Goal: Information Seeking & Learning: Compare options

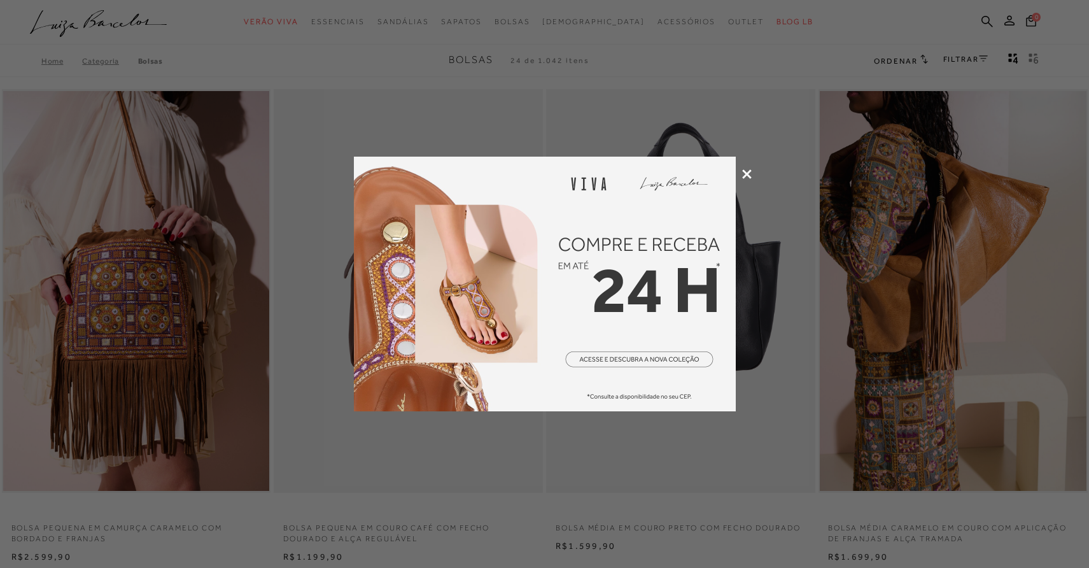
click at [743, 170] on icon at bounding box center [747, 174] width 10 height 10
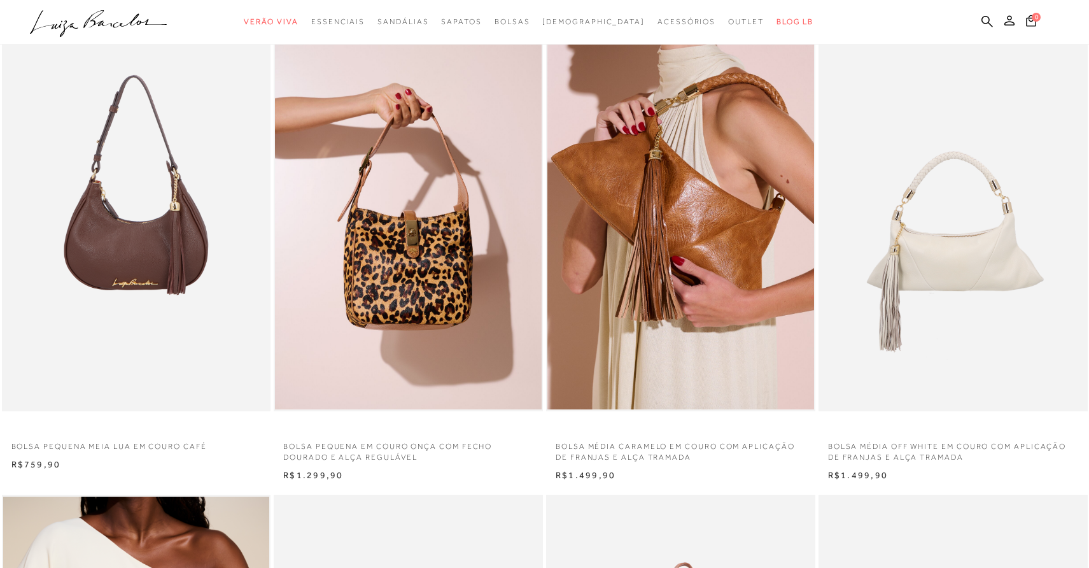
scroll to position [573, 0]
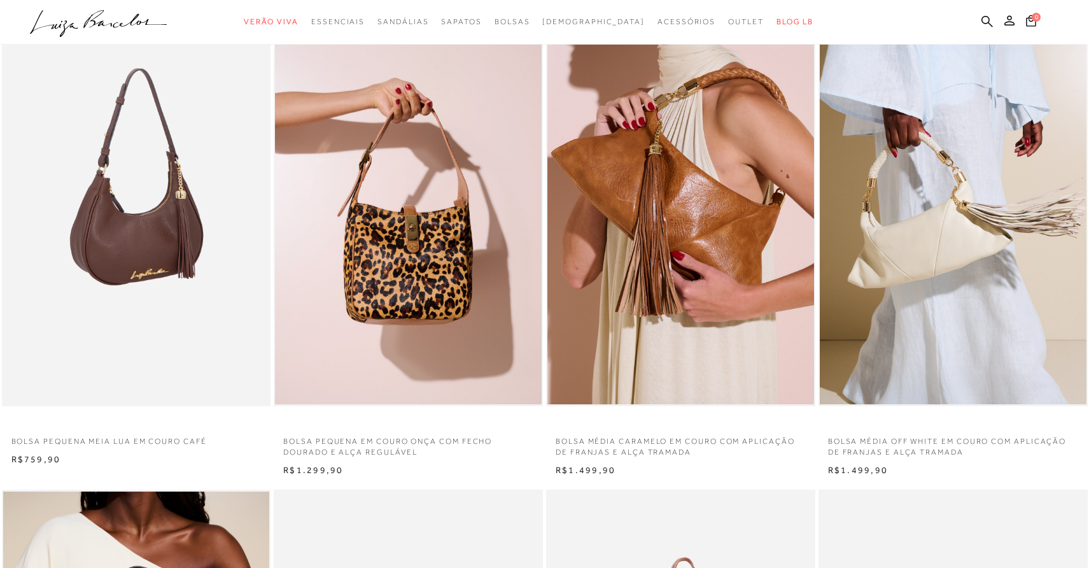
click at [167, 244] on img at bounding box center [137, 205] width 268 height 404
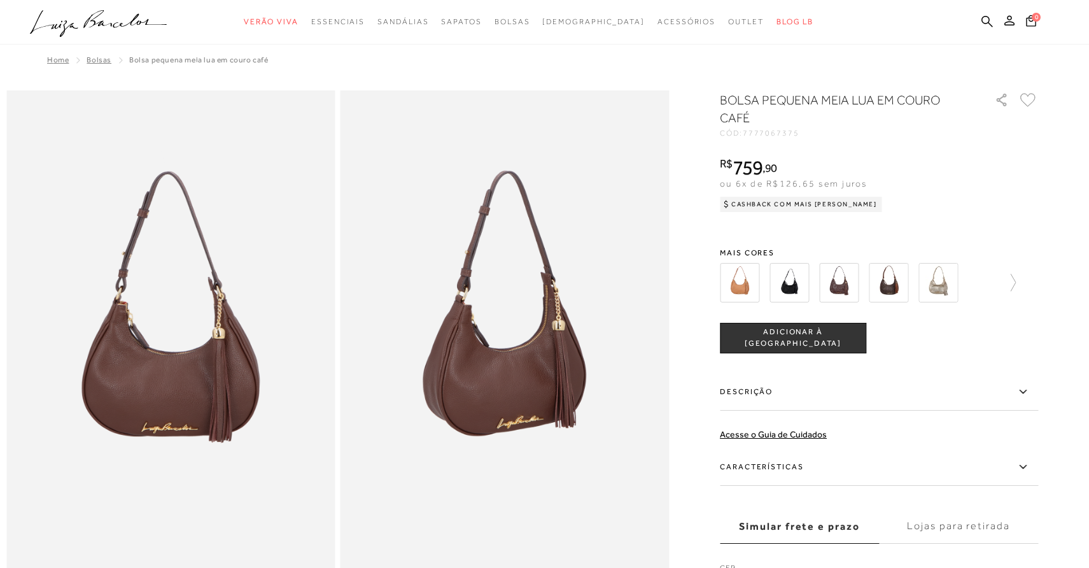
click at [739, 285] on img at bounding box center [739, 282] width 39 height 39
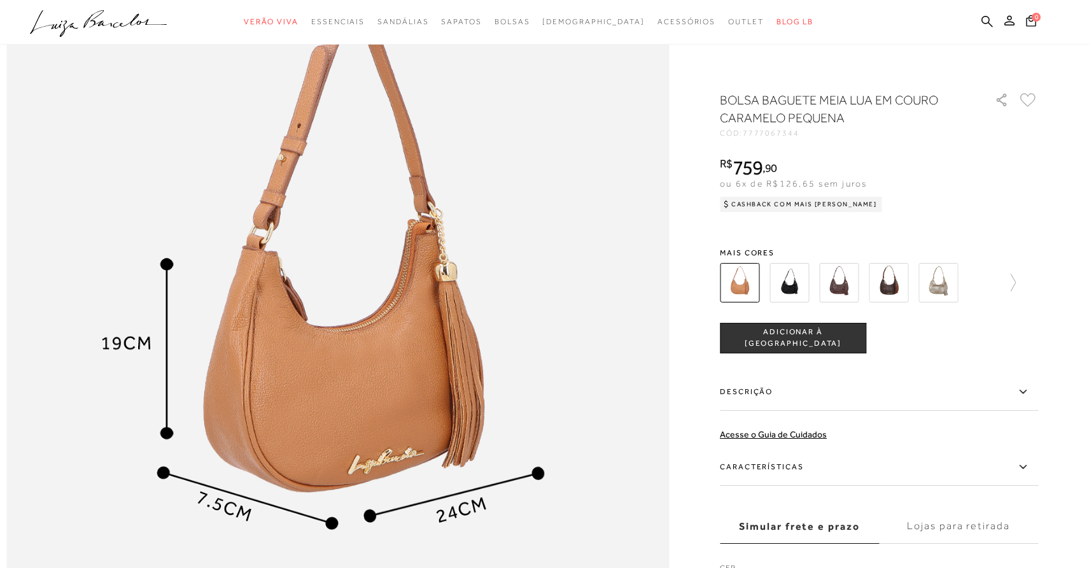
scroll to position [1082, 0]
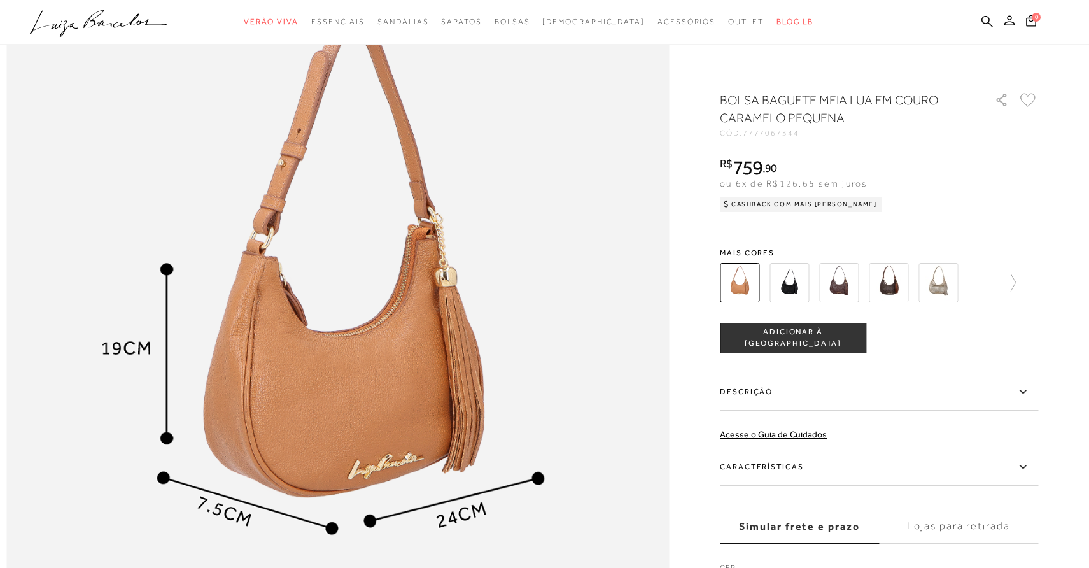
click at [850, 289] on img at bounding box center [838, 282] width 39 height 39
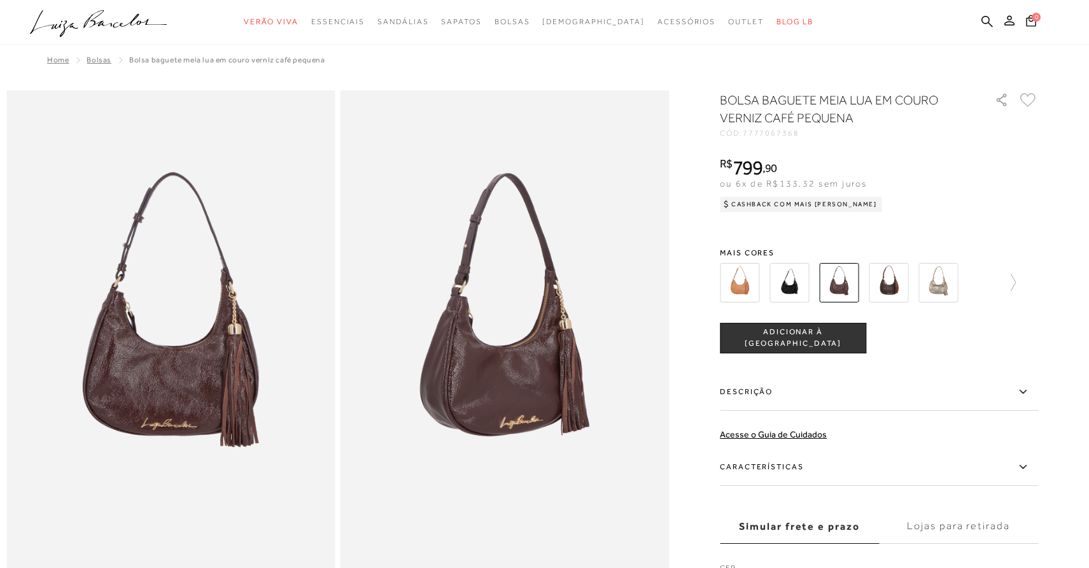
click at [889, 278] on img at bounding box center [888, 282] width 39 height 39
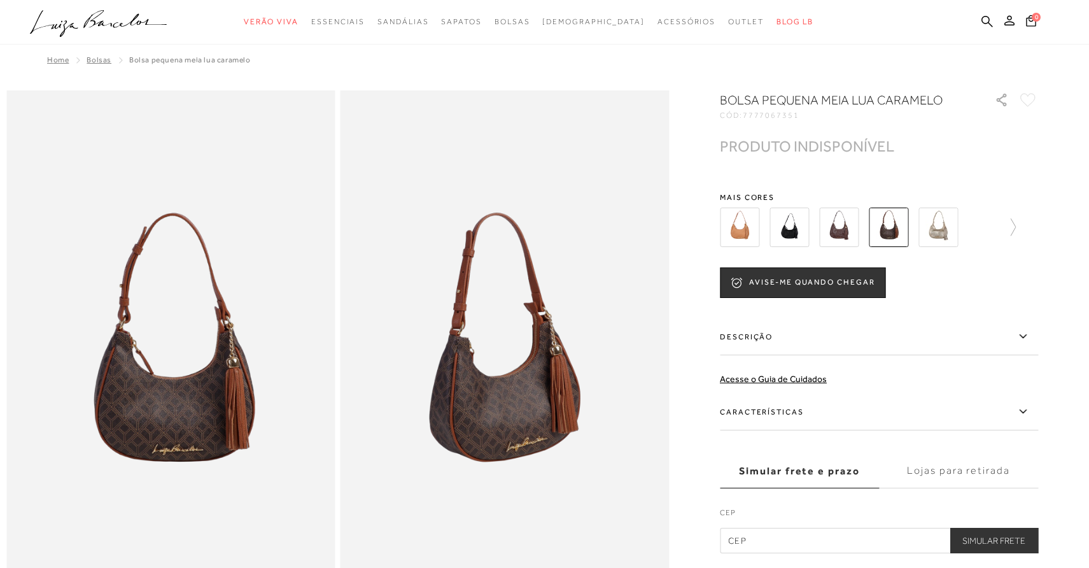
click at [937, 231] on img at bounding box center [938, 227] width 39 height 39
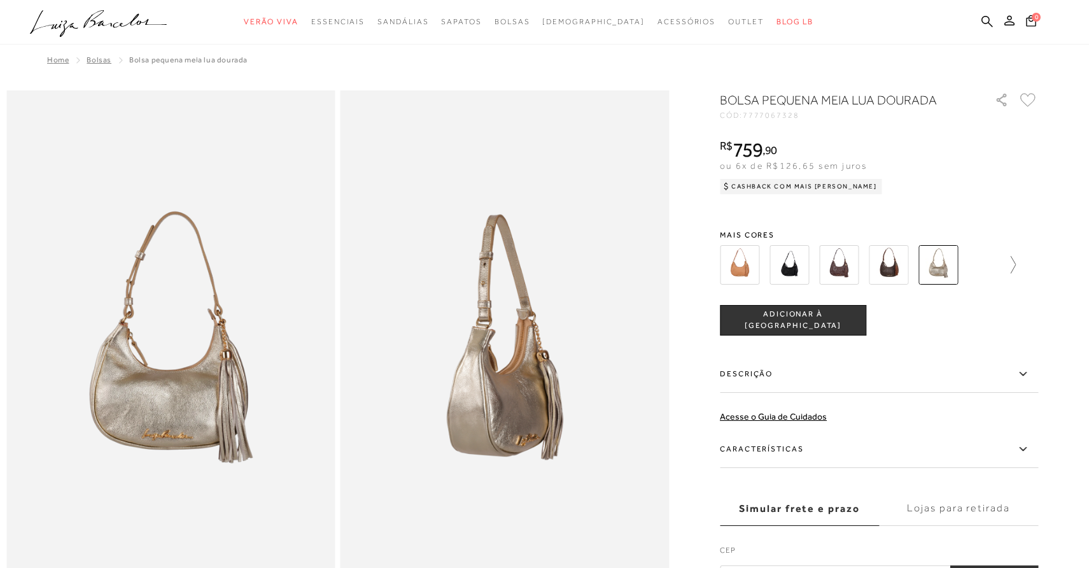
click at [1014, 264] on icon at bounding box center [1007, 265] width 18 height 18
click at [769, 266] on img at bounding box center [761, 264] width 39 height 39
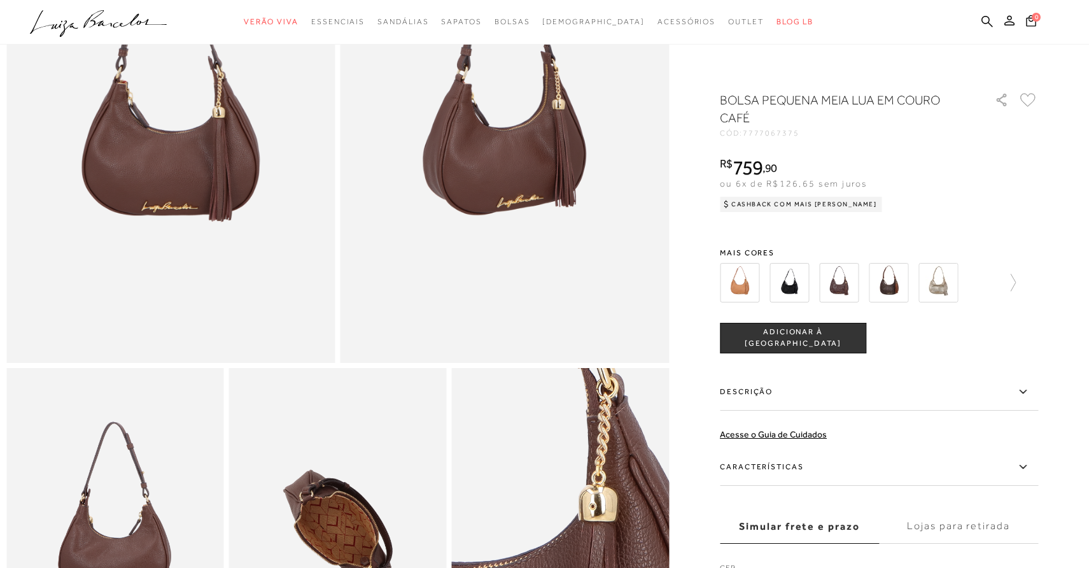
scroll to position [191, 0]
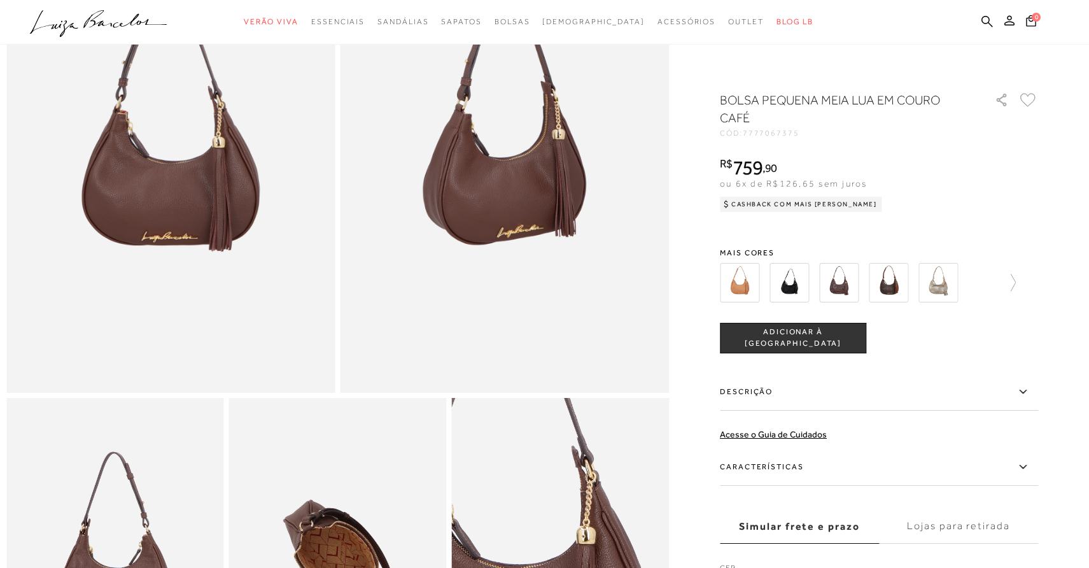
click at [838, 281] on img at bounding box center [838, 282] width 39 height 39
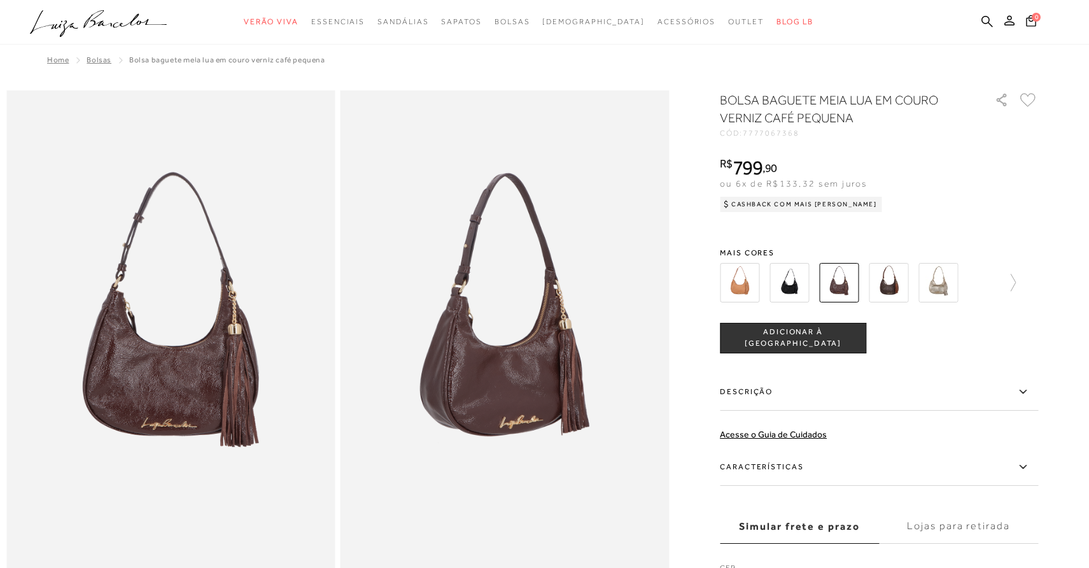
click at [896, 288] on img at bounding box center [888, 282] width 39 height 39
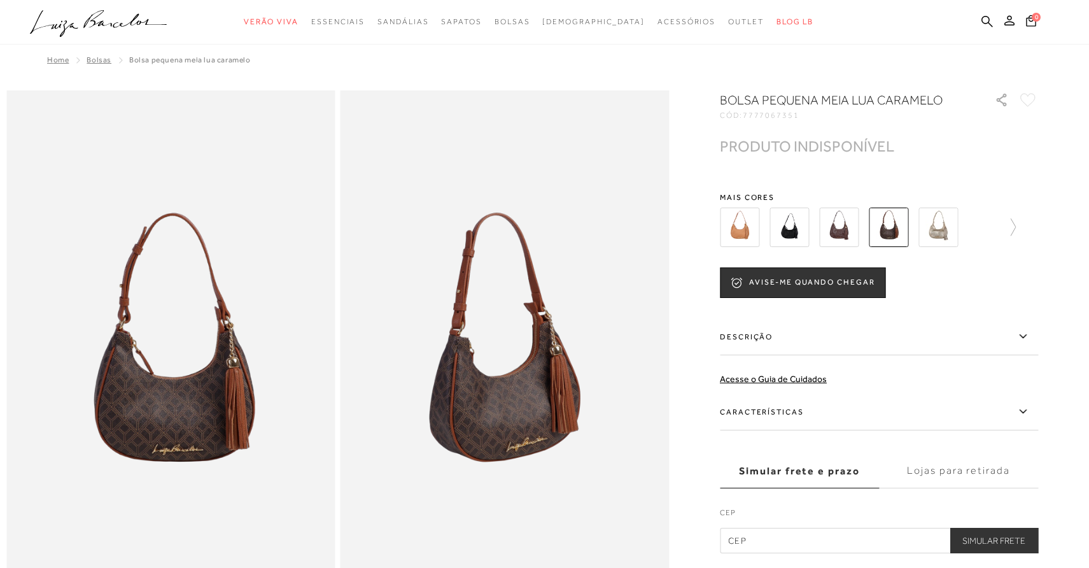
click at [845, 230] on img at bounding box center [838, 227] width 39 height 39
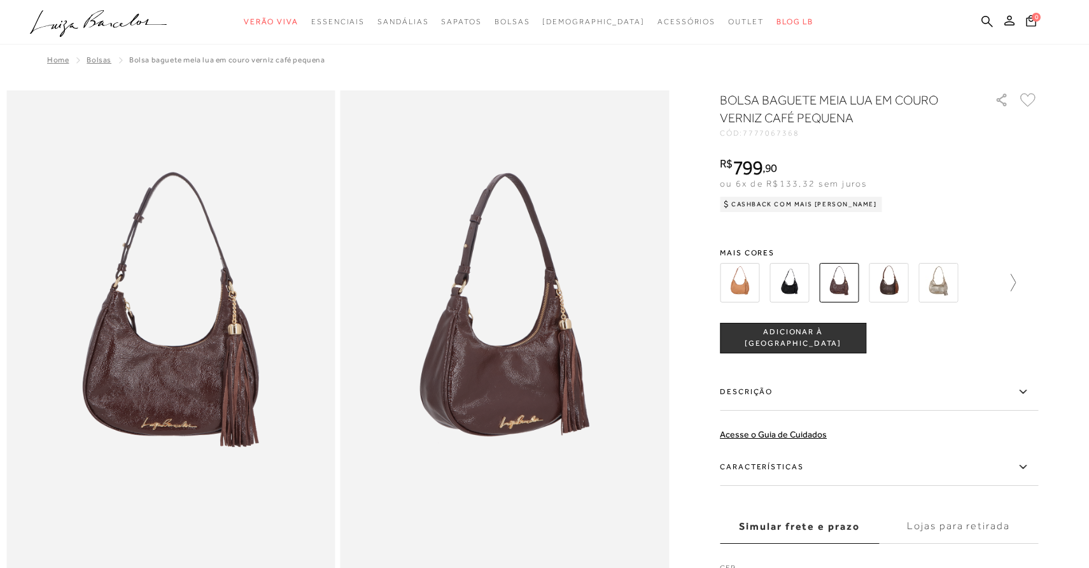
click at [1015, 282] on icon at bounding box center [1007, 283] width 18 height 18
click at [775, 288] on img at bounding box center [761, 282] width 39 height 39
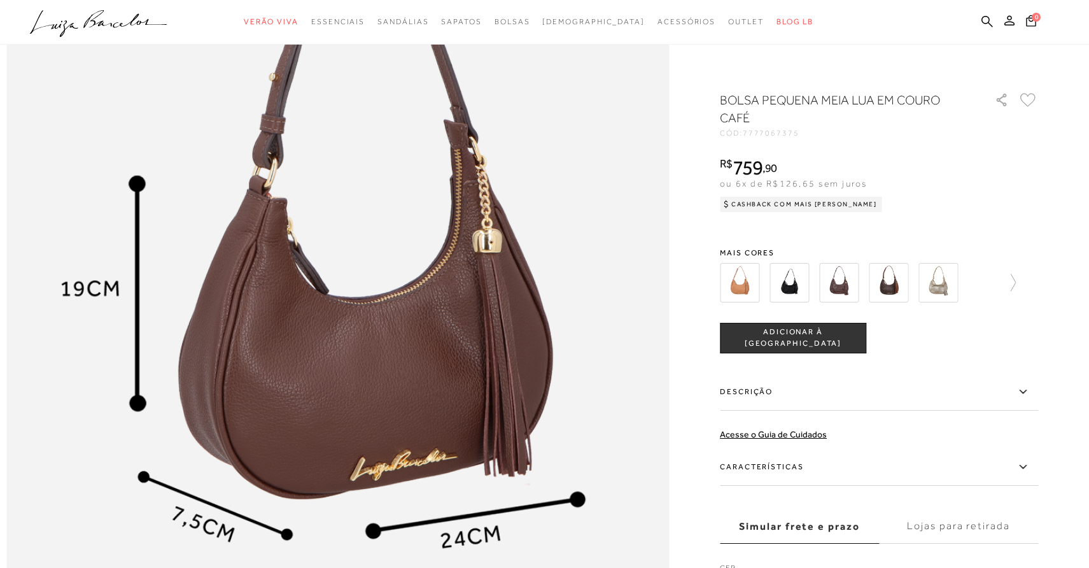
scroll to position [1082, 0]
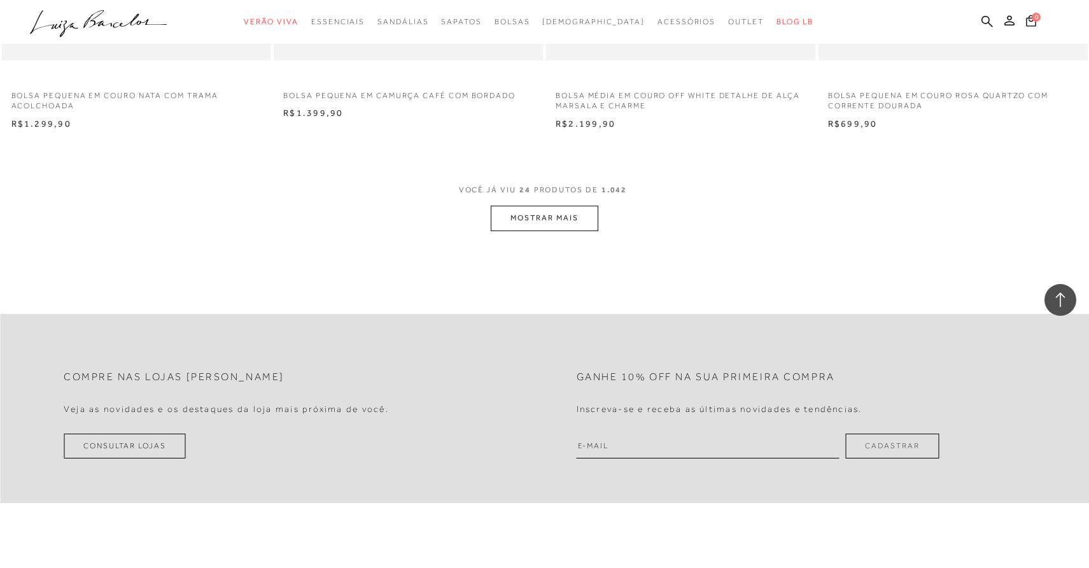
scroll to position [2865, 0]
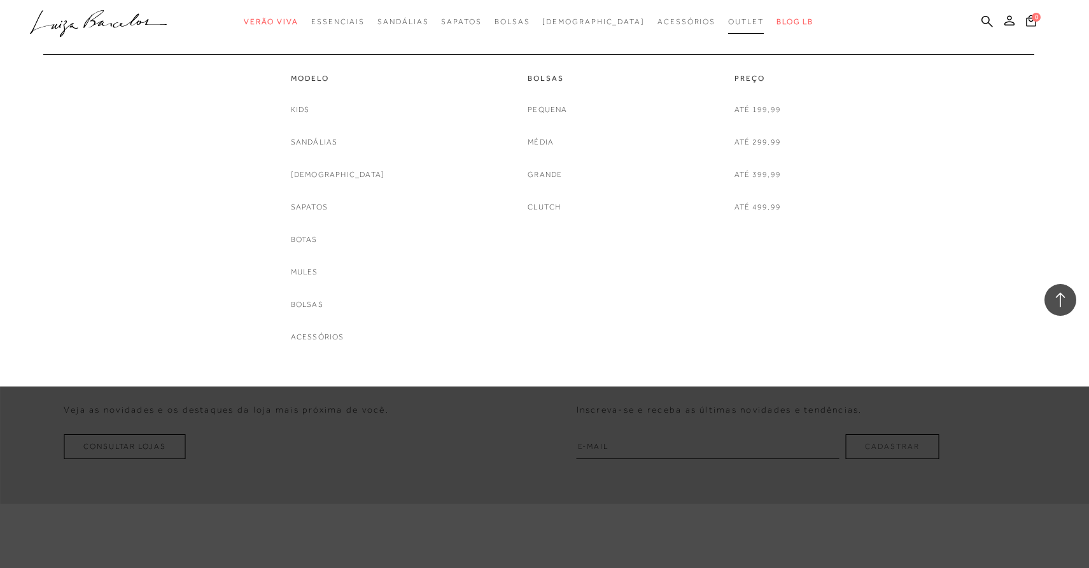
click at [728, 22] on span "Outlet" at bounding box center [746, 21] width 36 height 9
click at [323, 305] on link "Bolsas" at bounding box center [307, 304] width 32 height 13
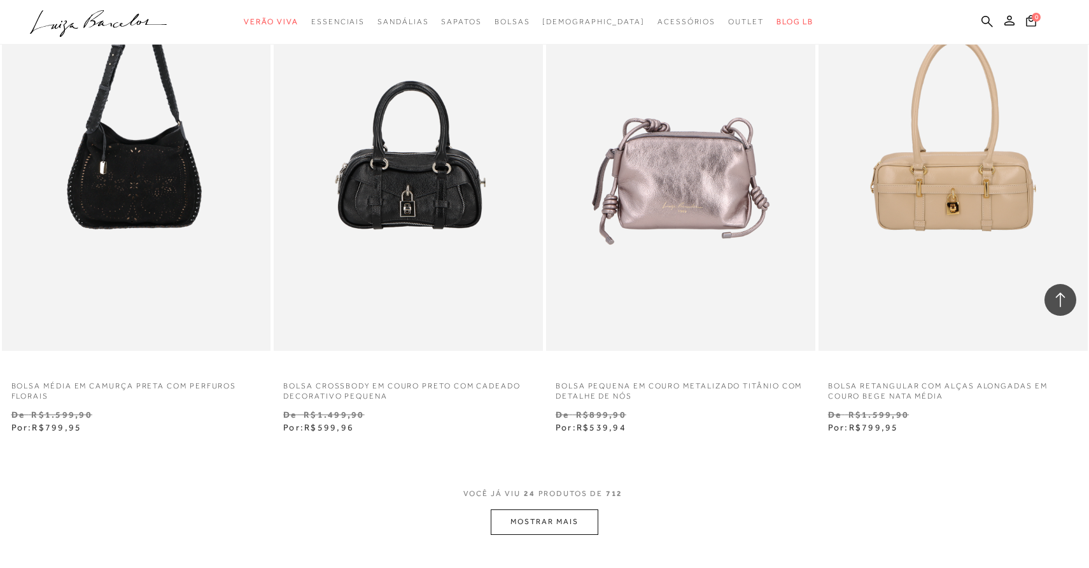
scroll to position [2737, 0]
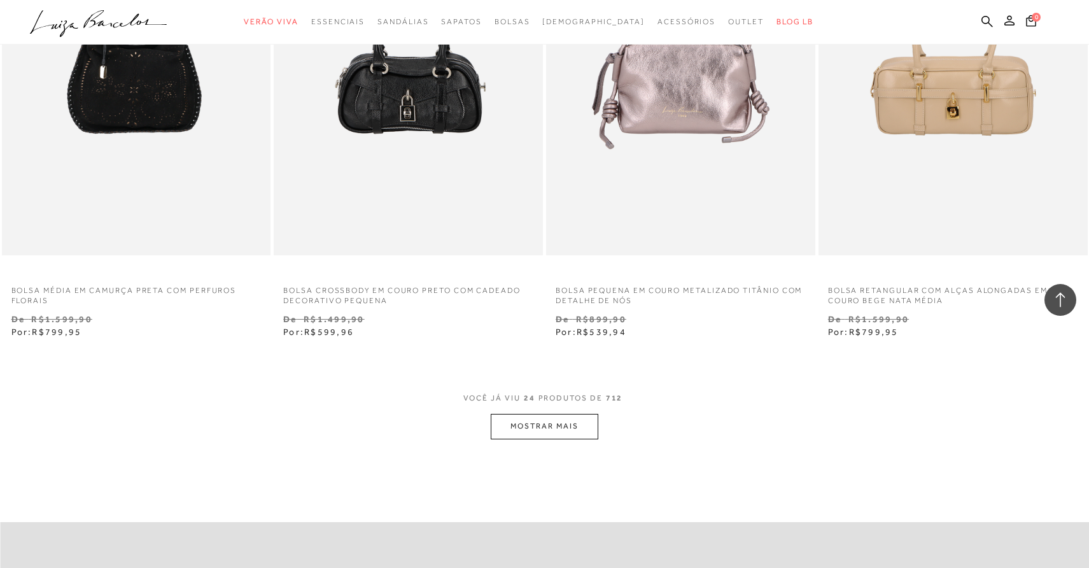
click at [547, 423] on button "MOSTRAR MAIS" at bounding box center [544, 426] width 107 height 25
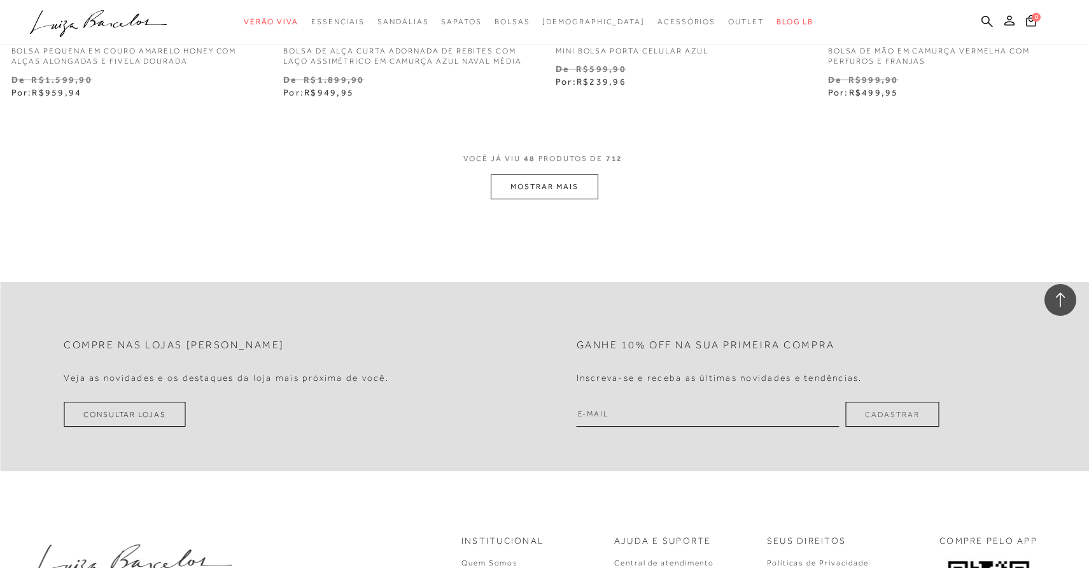
scroll to position [5984, 0]
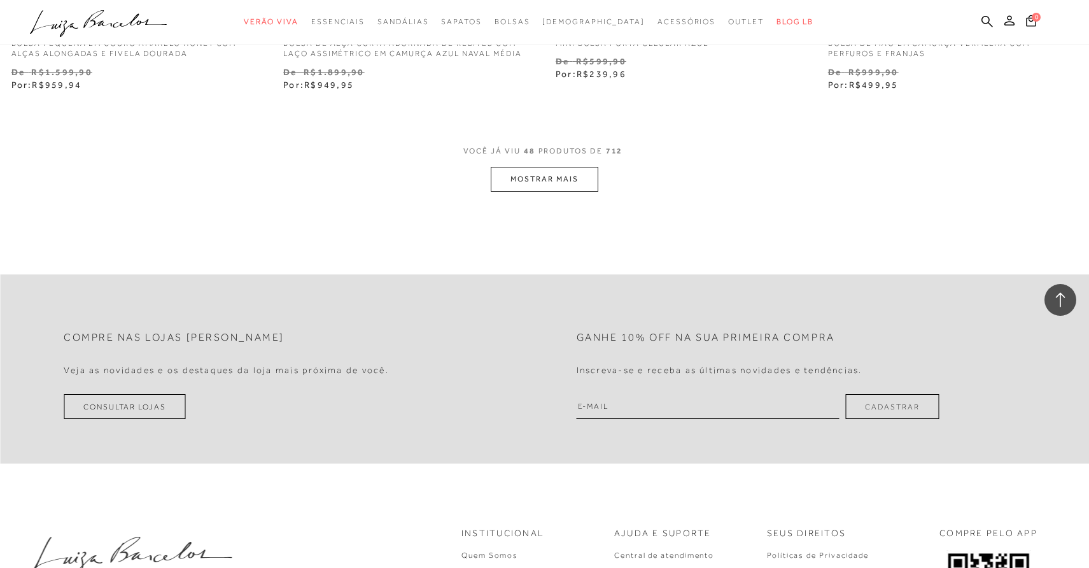
click at [543, 173] on button "MOSTRAR MAIS" at bounding box center [544, 179] width 107 height 25
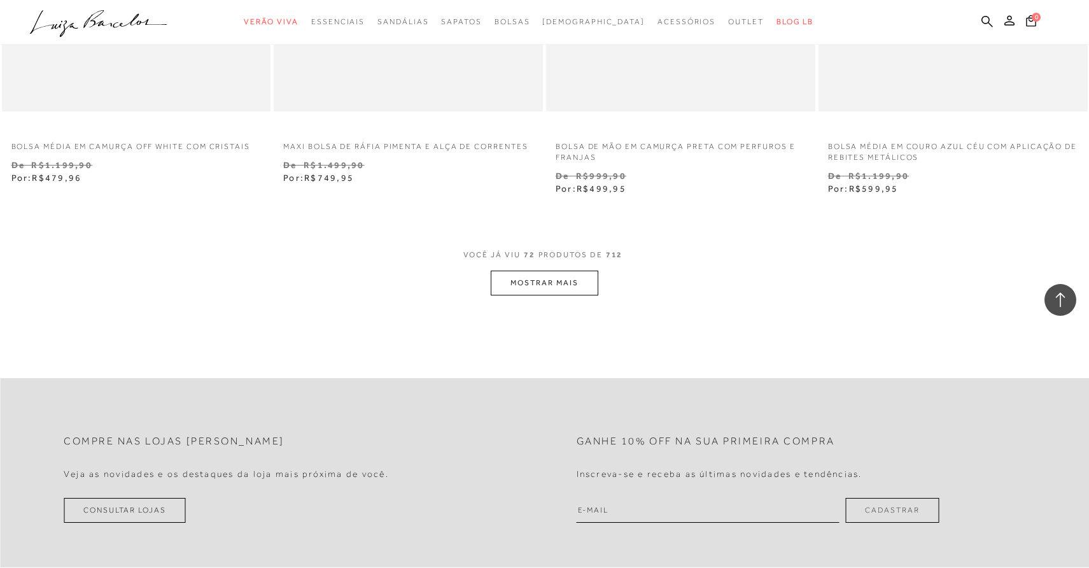
scroll to position [8976, 0]
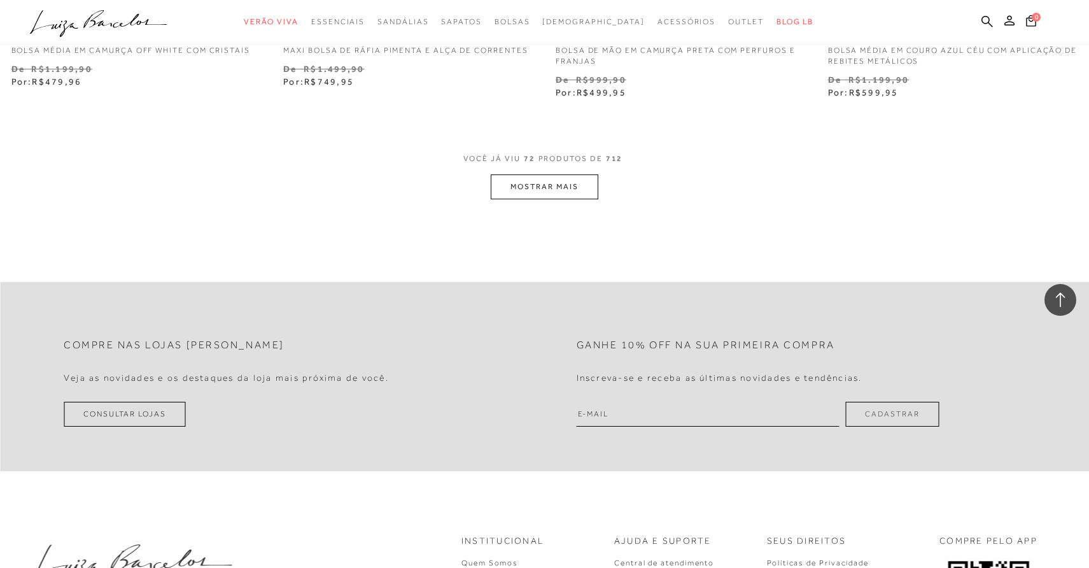
click at [581, 187] on button "MOSTRAR MAIS" at bounding box center [544, 186] width 107 height 25
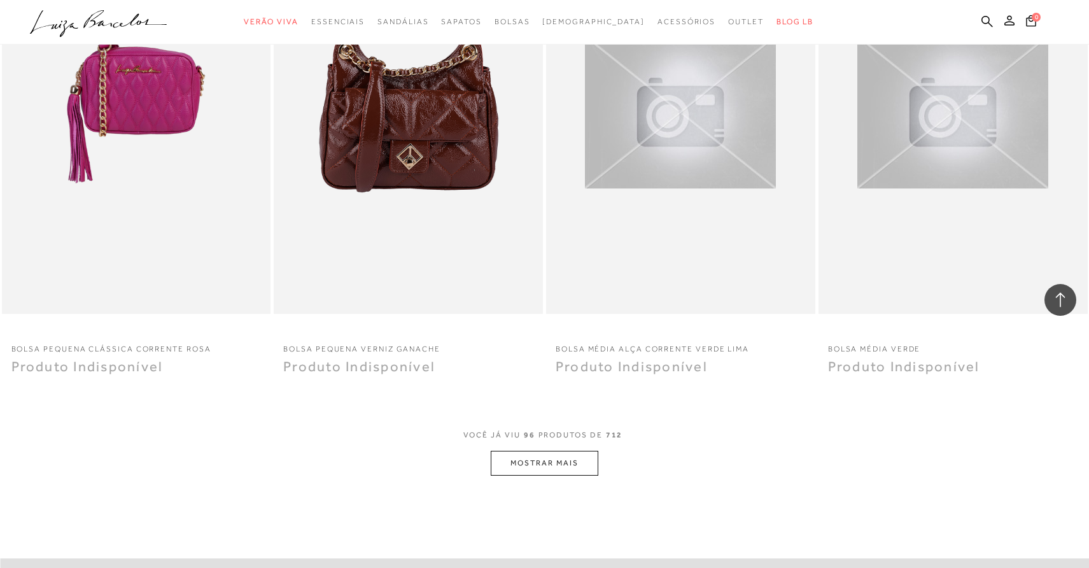
scroll to position [11714, 0]
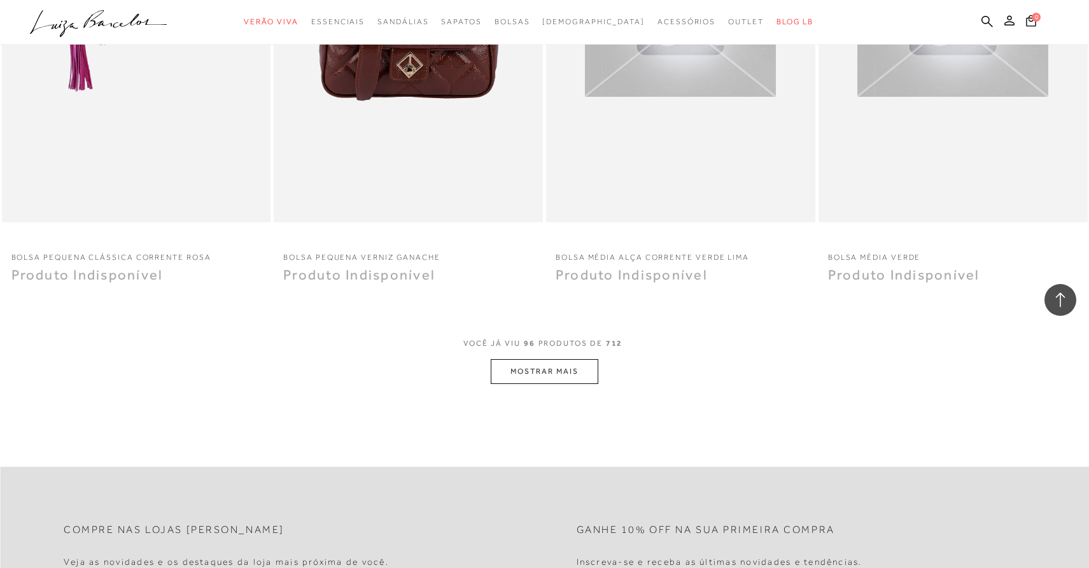
click at [555, 381] on button "MOSTRAR MAIS" at bounding box center [544, 371] width 107 height 25
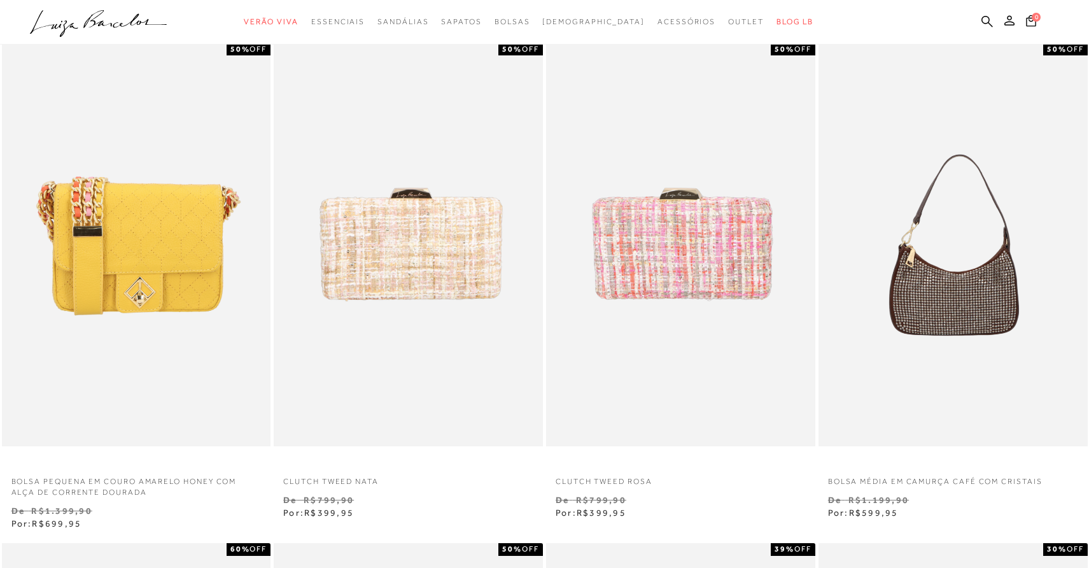
scroll to position [0, 0]
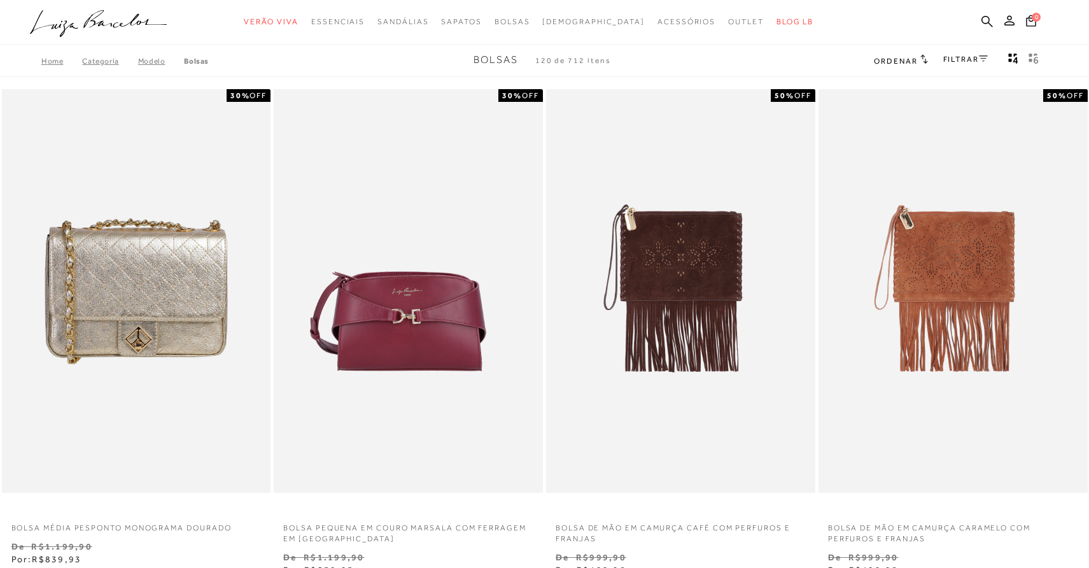
click at [977, 57] on link "FILTRAR" at bounding box center [965, 59] width 45 height 9
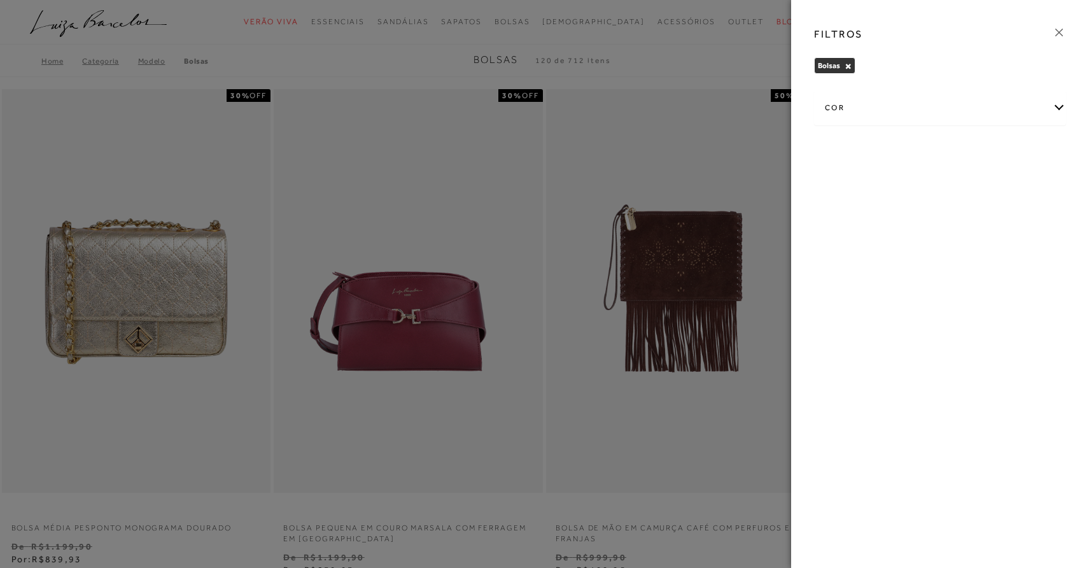
click at [958, 99] on div "cor" at bounding box center [940, 108] width 251 height 34
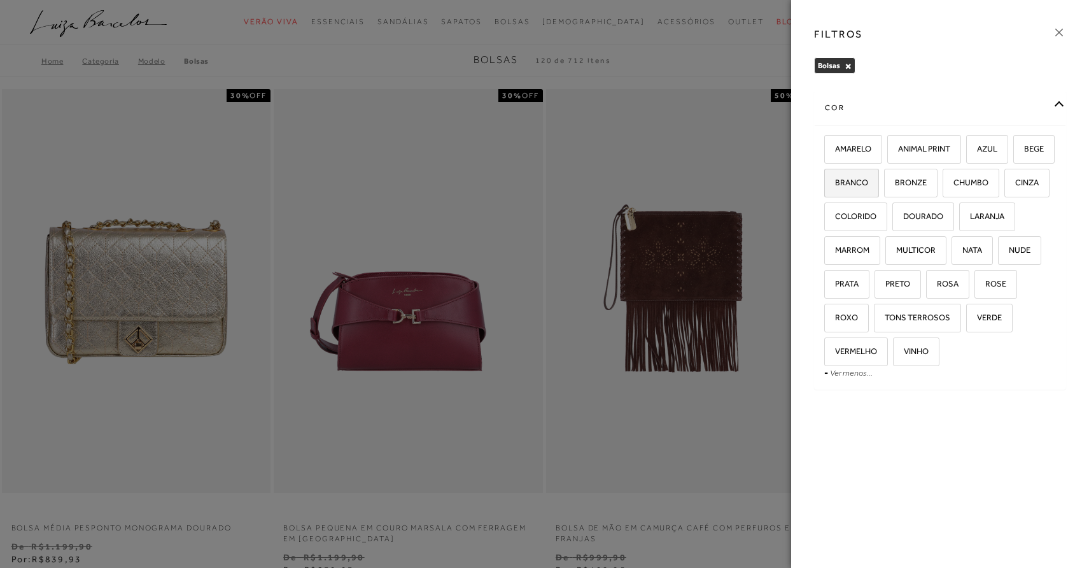
click at [868, 183] on span "BRANCO" at bounding box center [847, 183] width 43 height 10
click at [835, 183] on input "BRANCO" at bounding box center [829, 184] width 13 height 13
checkbox input "true"
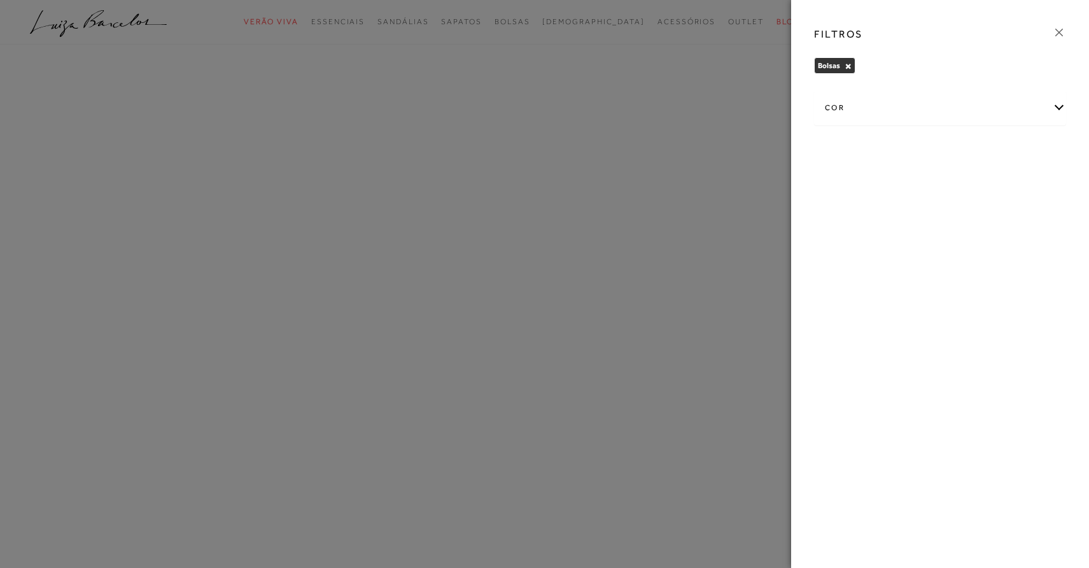
click at [734, 127] on div at bounding box center [544, 284] width 1089 height 568
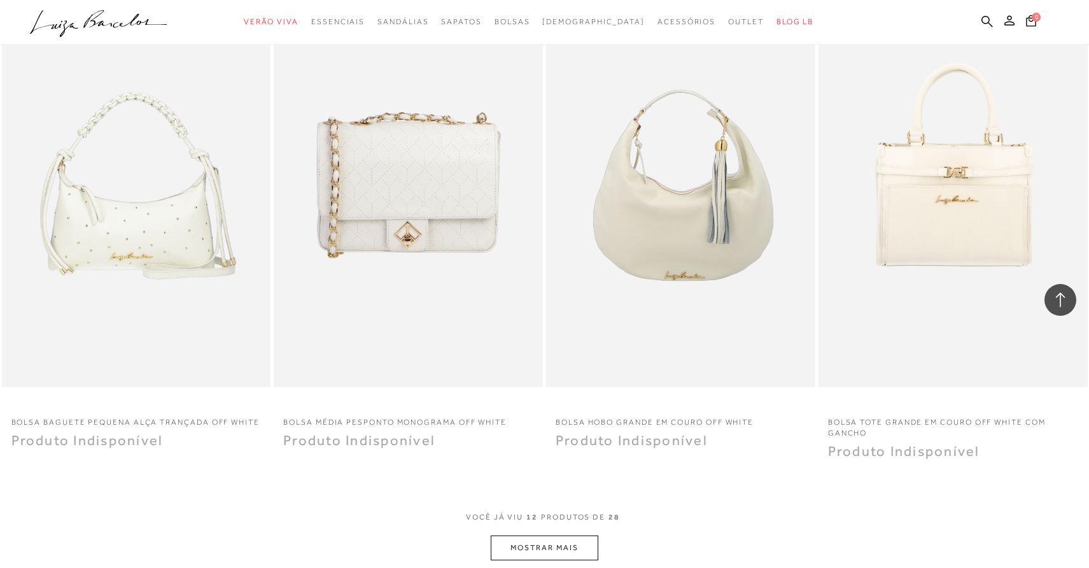
scroll to position [1092, 0]
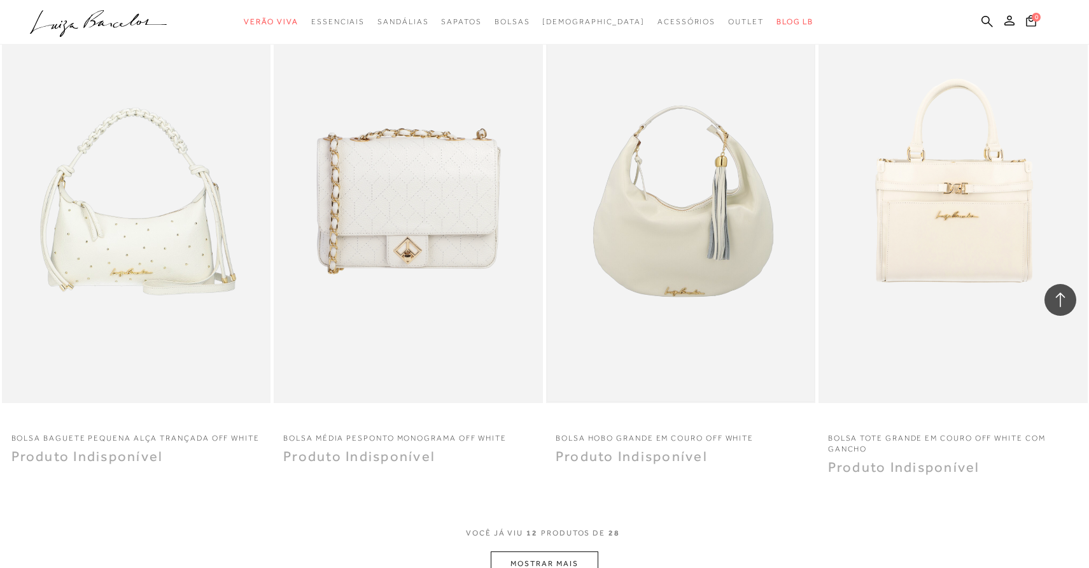
click at [660, 257] on img at bounding box center [680, 201] width 267 height 400
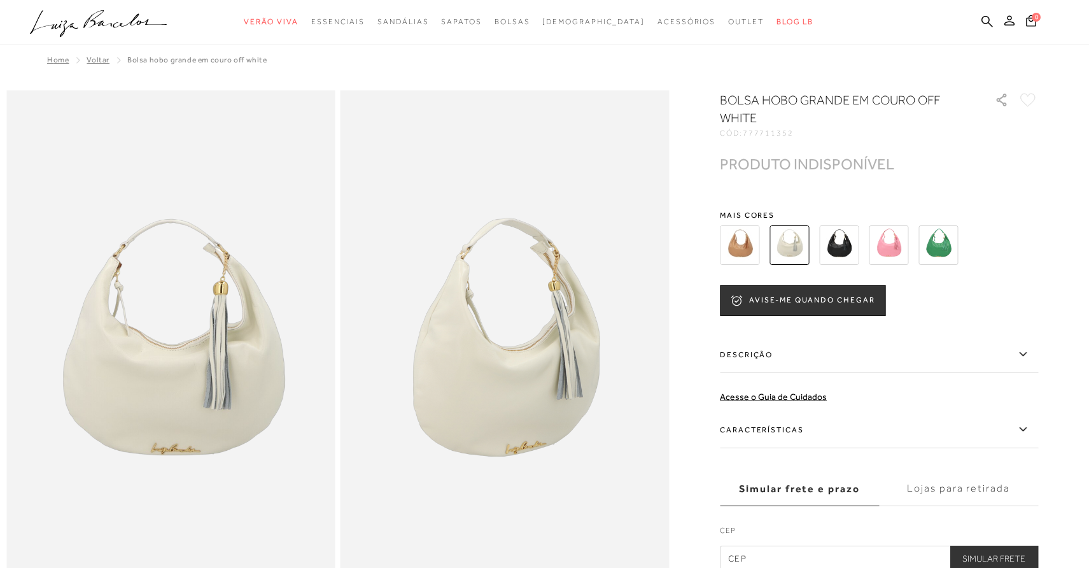
click at [844, 246] on img at bounding box center [838, 244] width 39 height 39
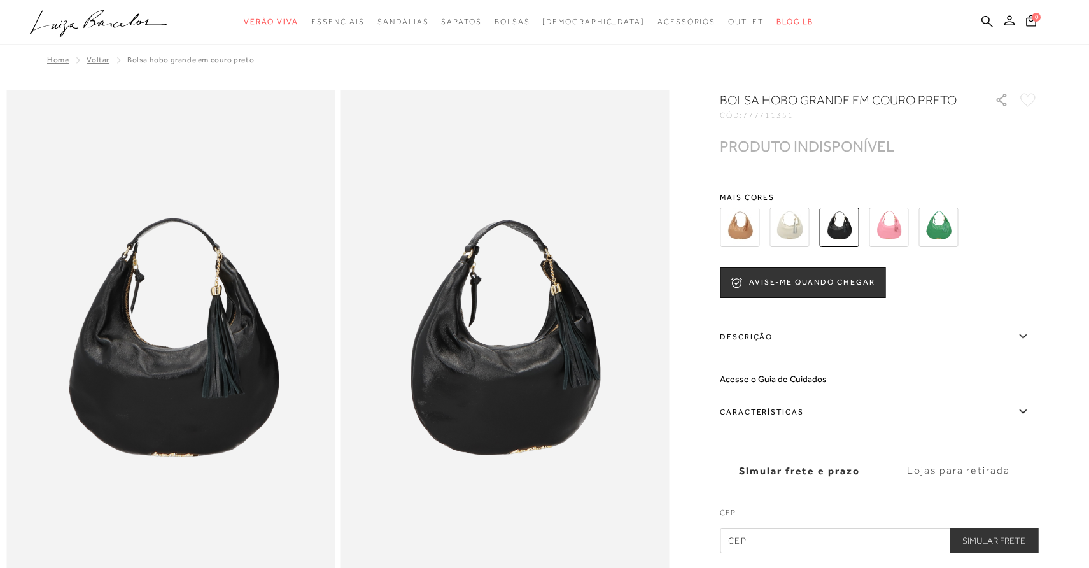
click at [742, 225] on img at bounding box center [739, 227] width 39 height 39
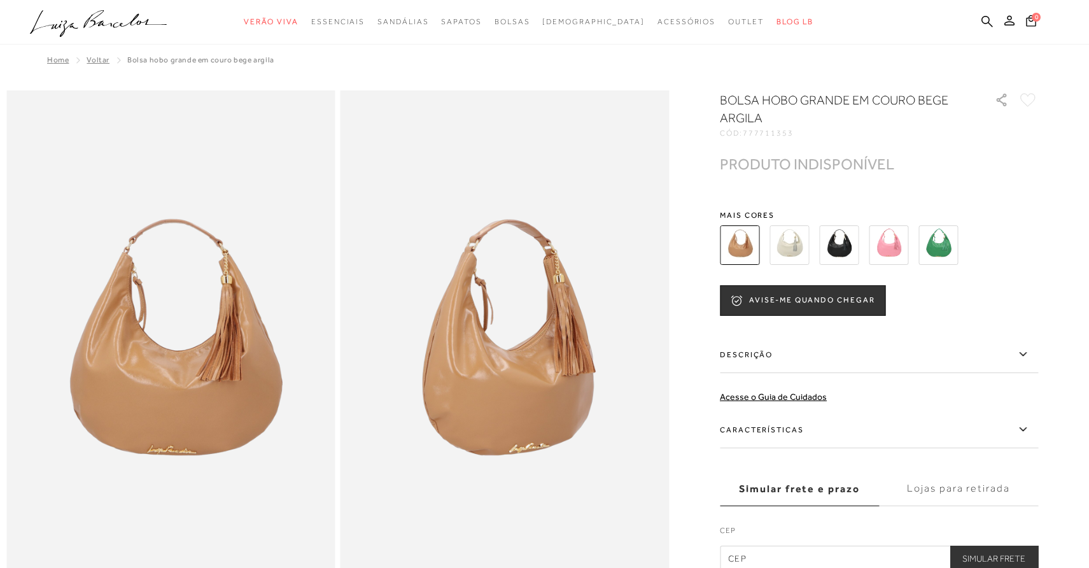
click at [891, 246] on img at bounding box center [888, 244] width 39 height 39
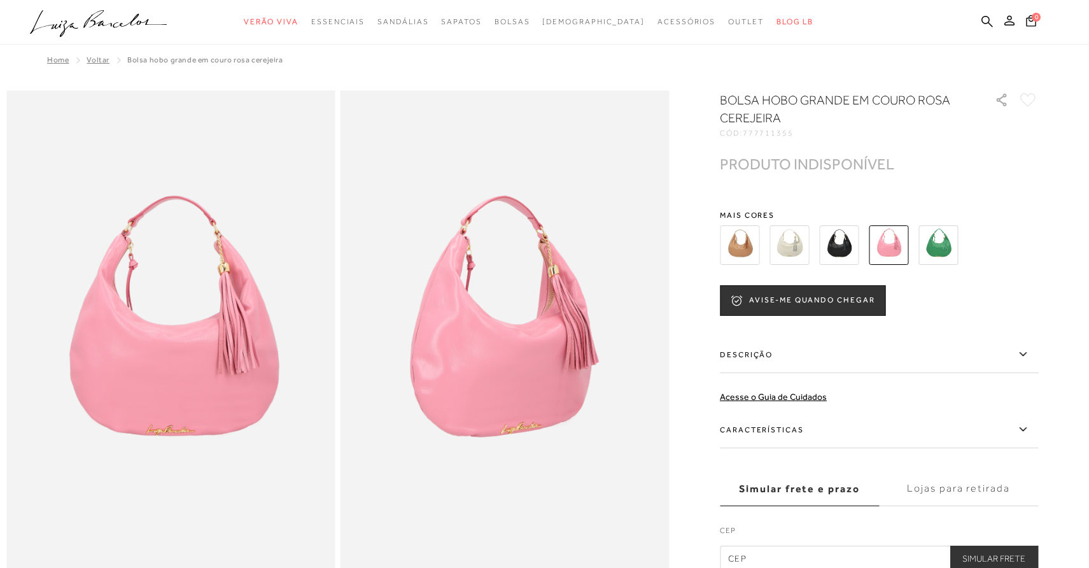
click at [945, 251] on img at bounding box center [938, 244] width 39 height 39
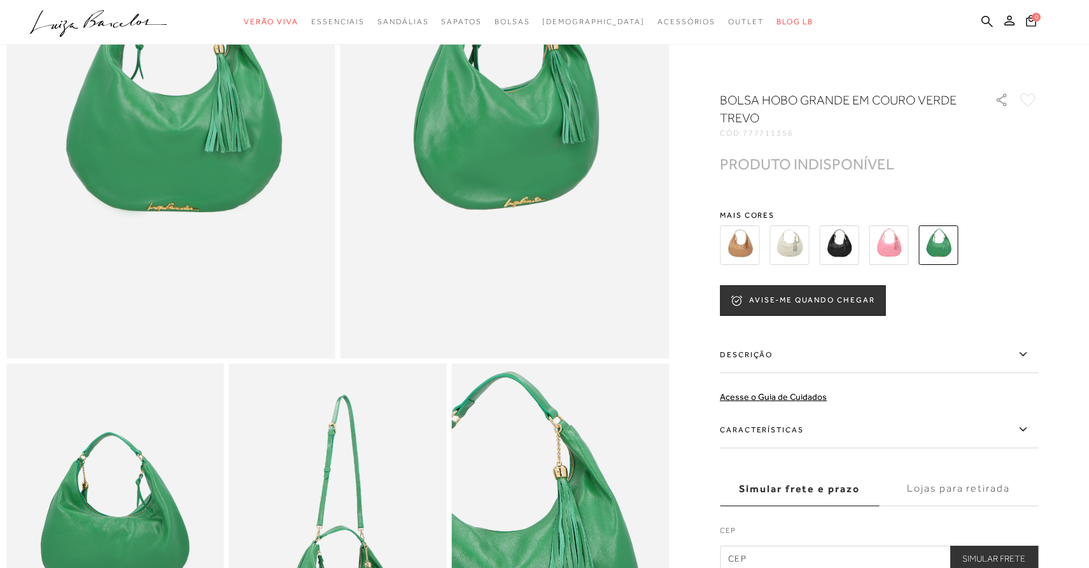
scroll to position [64, 0]
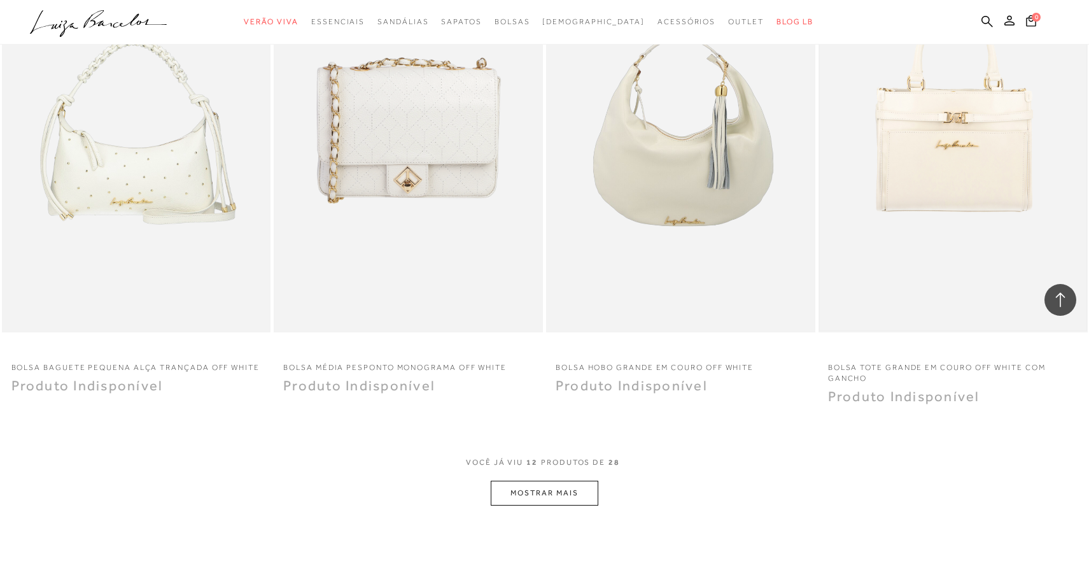
scroll to position [1273, 0]
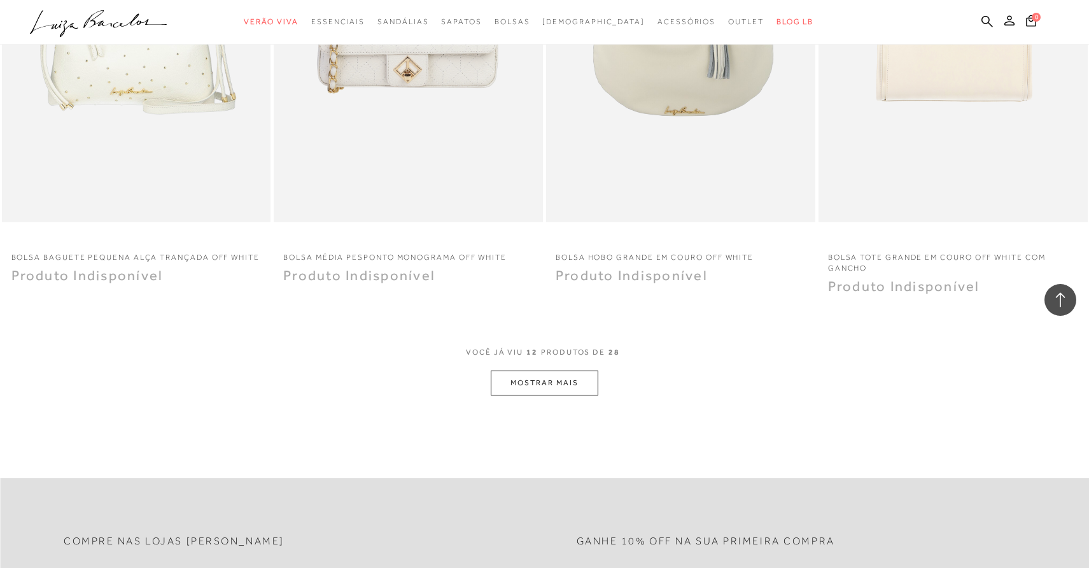
click at [525, 385] on button "MOSTRAR MAIS" at bounding box center [544, 383] width 107 height 25
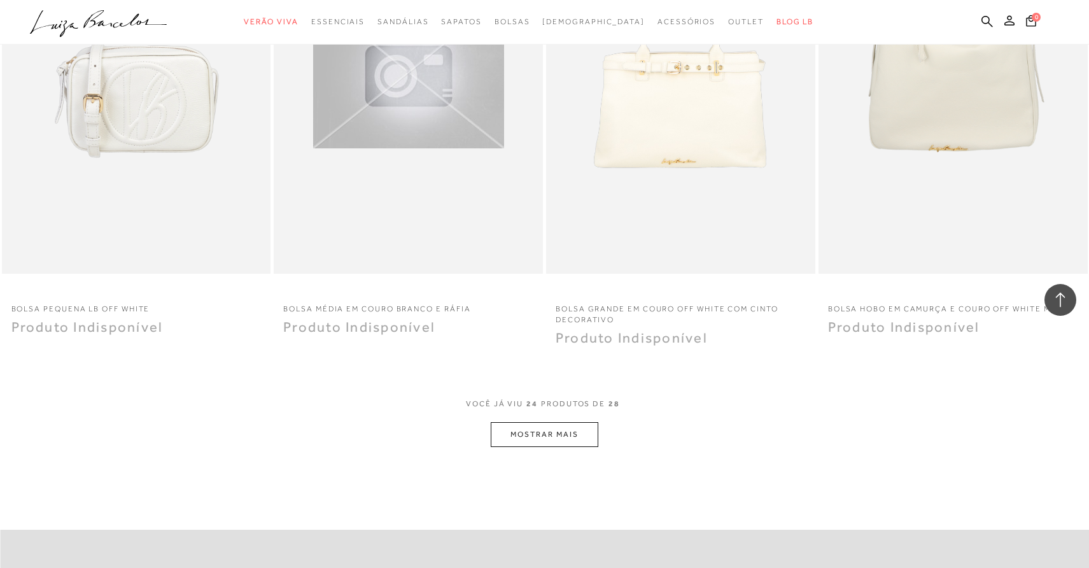
scroll to position [2737, 0]
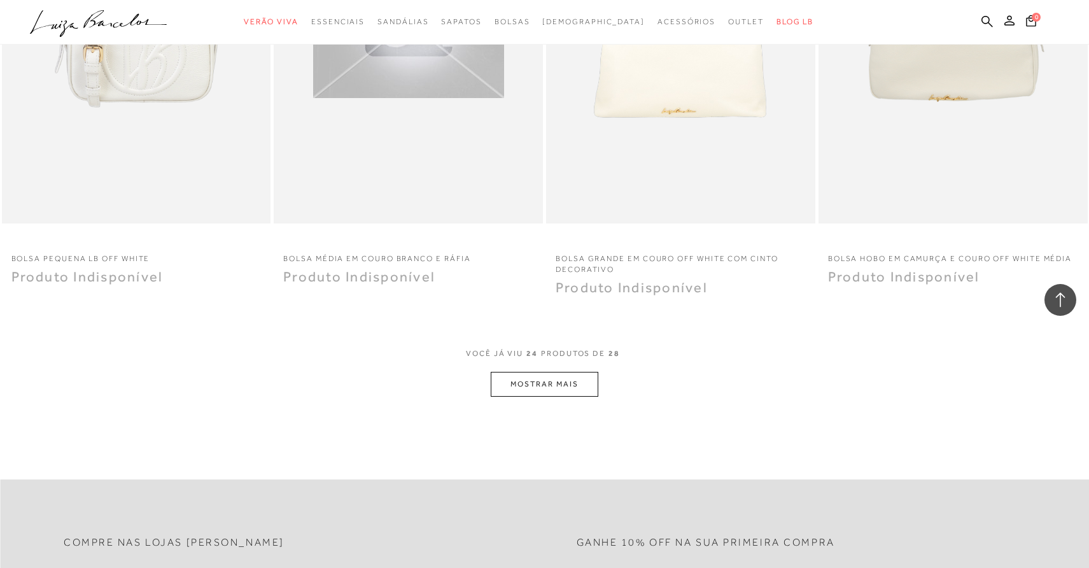
click at [572, 386] on button "MOSTRAR MAIS" at bounding box center [544, 384] width 107 height 25
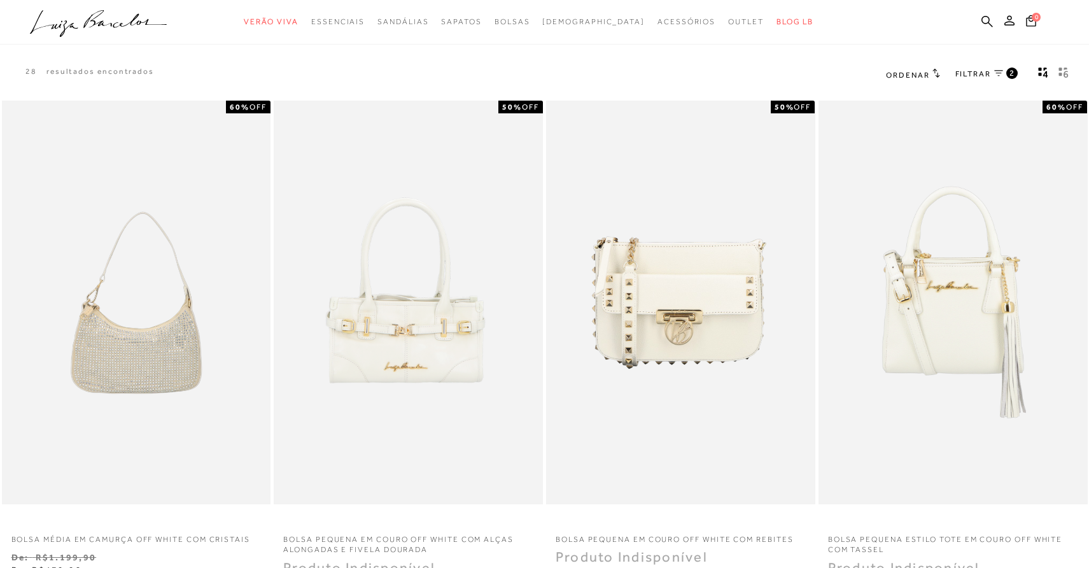
scroll to position [0, 0]
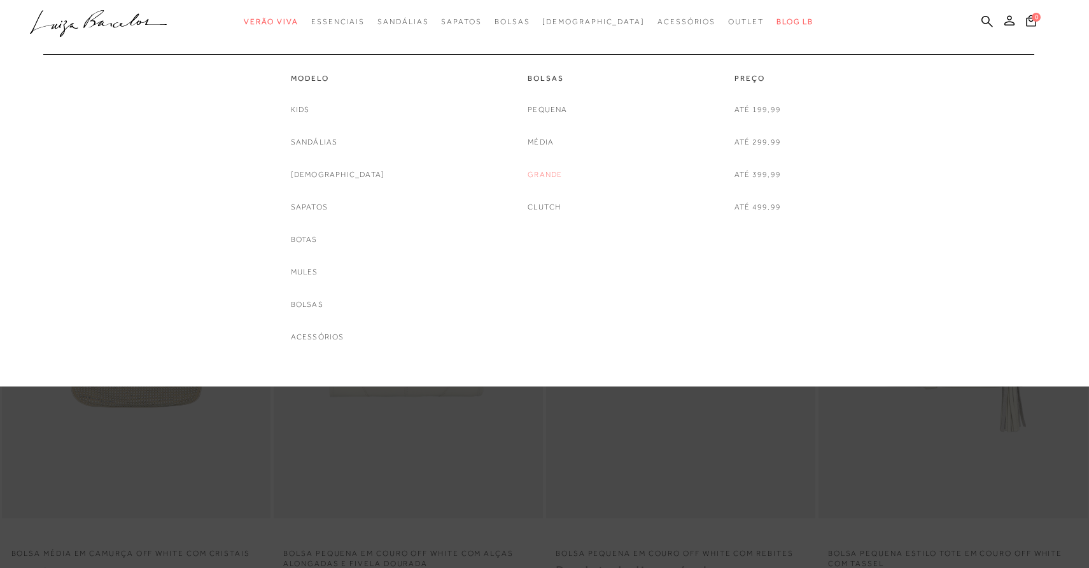
click at [552, 177] on link "Grande" at bounding box center [545, 174] width 34 height 13
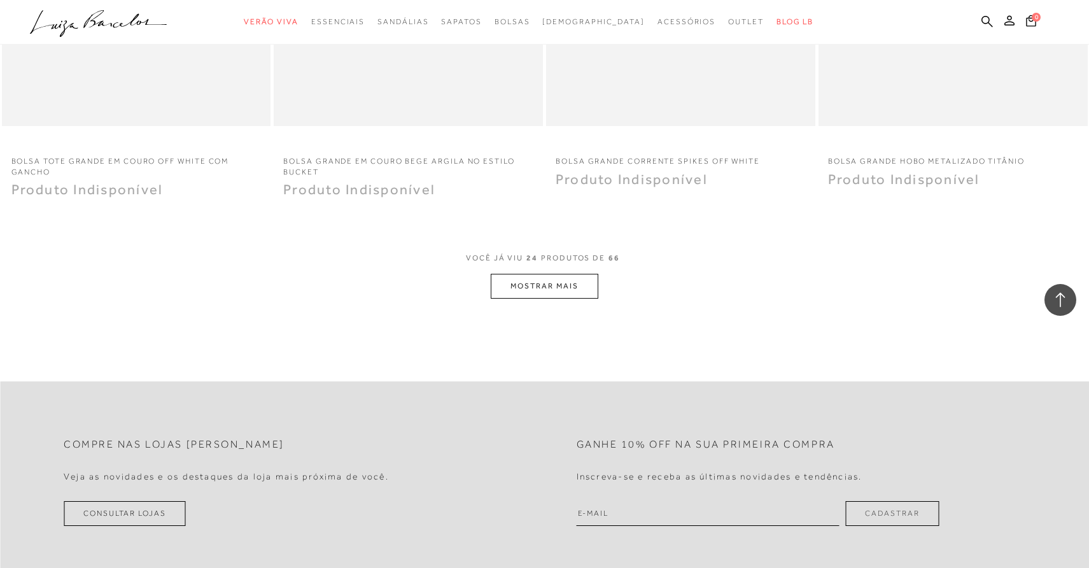
scroll to position [2928, 0]
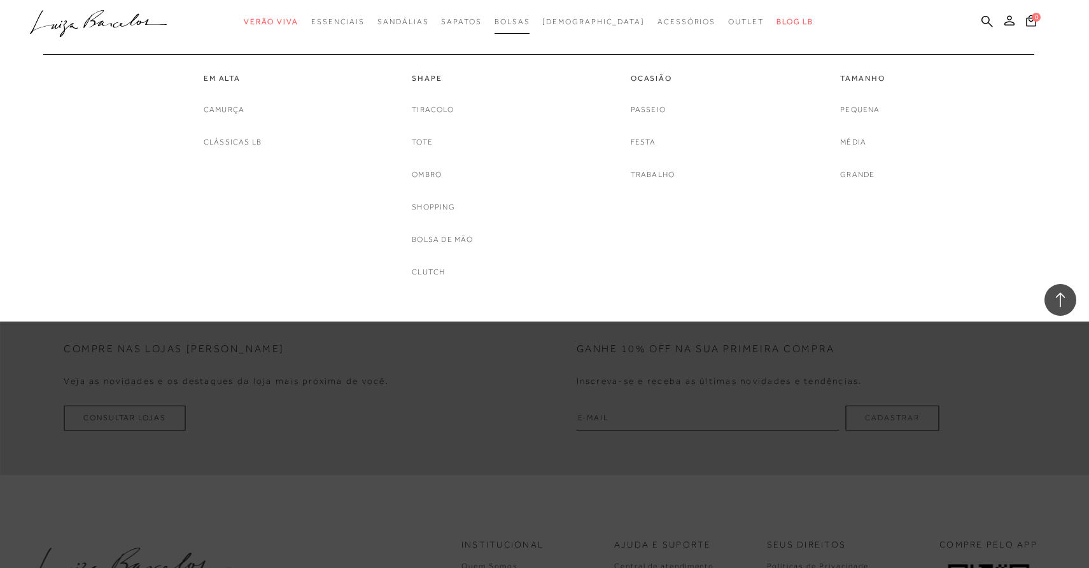
click at [530, 20] on span "Bolsas" at bounding box center [513, 21] width 36 height 9
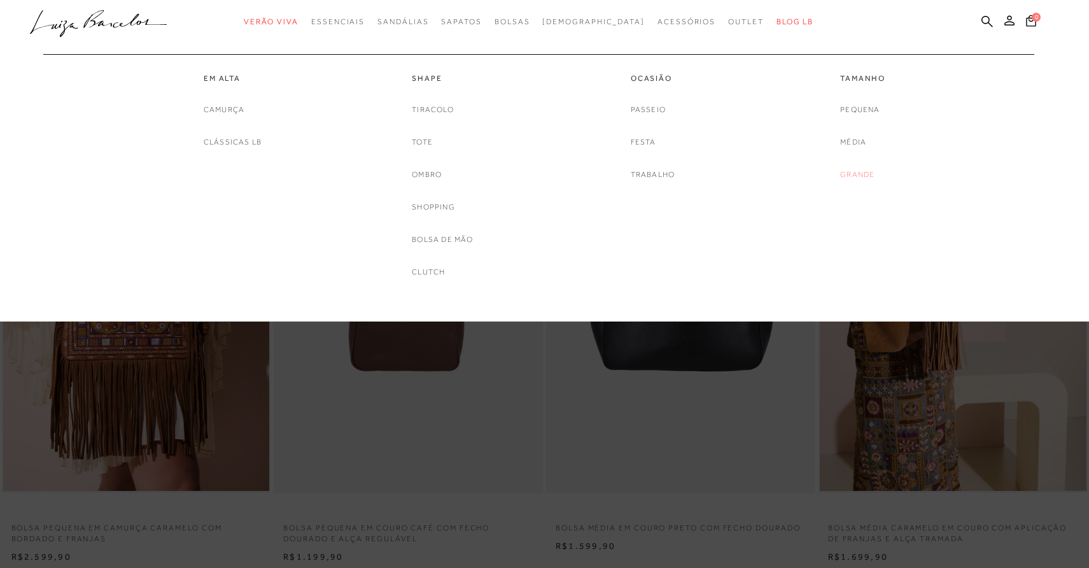
click at [849, 171] on link "Grande" at bounding box center [857, 174] width 34 height 13
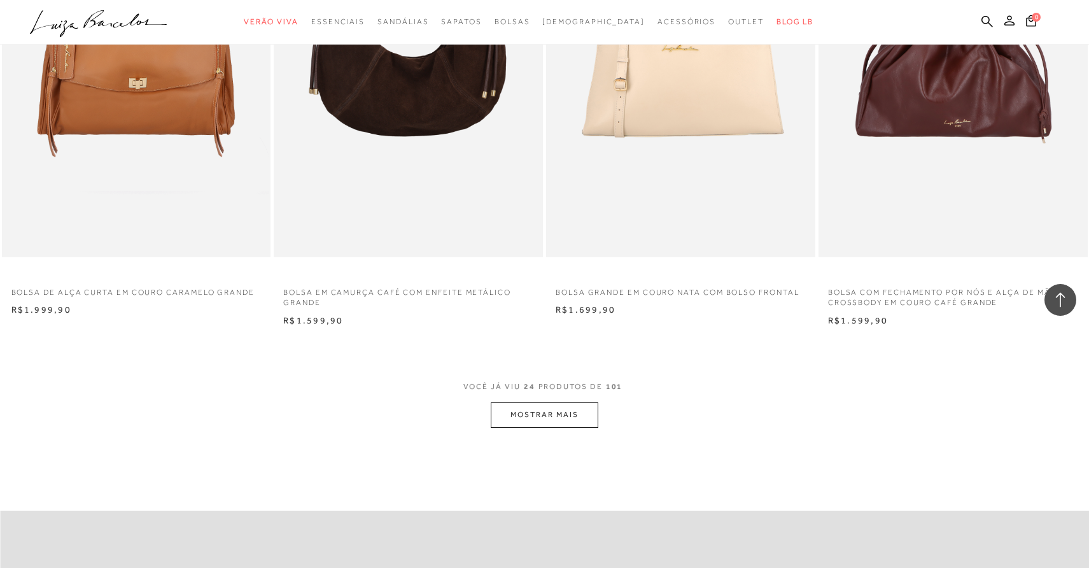
scroll to position [2674, 0]
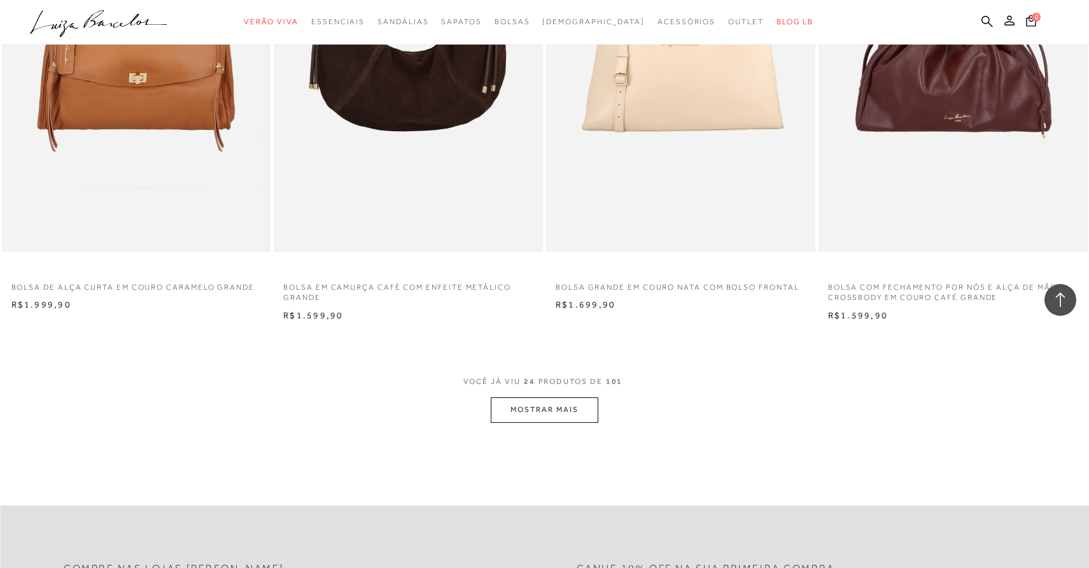
click at [572, 411] on button "MOSTRAR MAIS" at bounding box center [544, 409] width 107 height 25
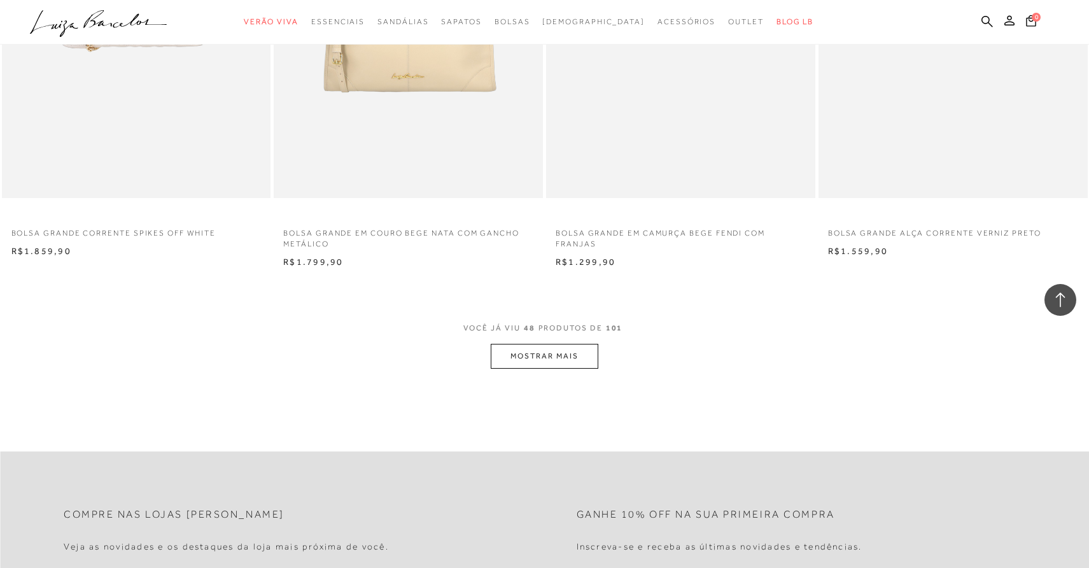
scroll to position [5666, 0]
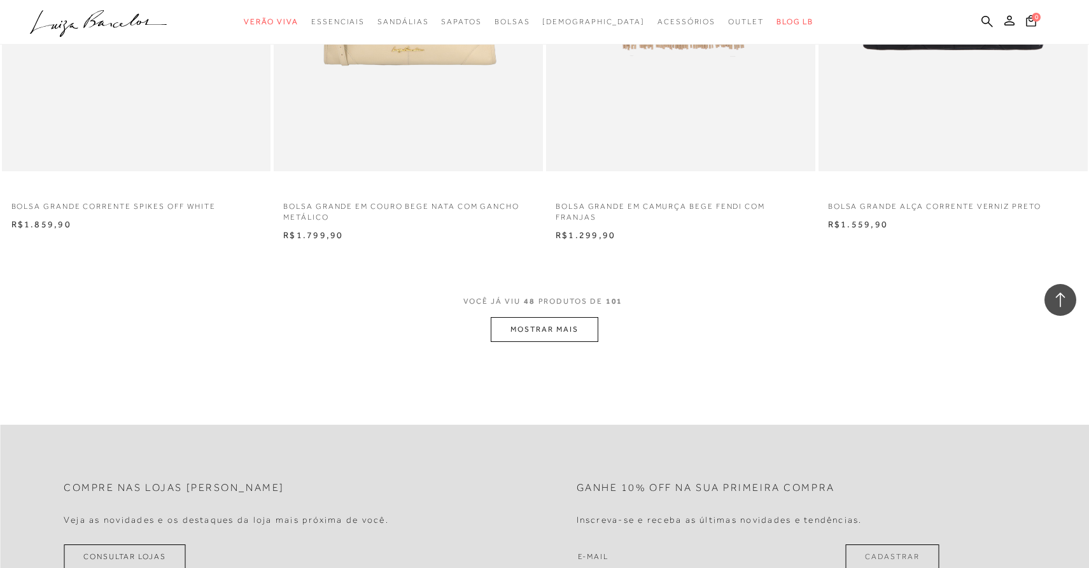
click at [555, 338] on button "MOSTRAR MAIS" at bounding box center [544, 329] width 107 height 25
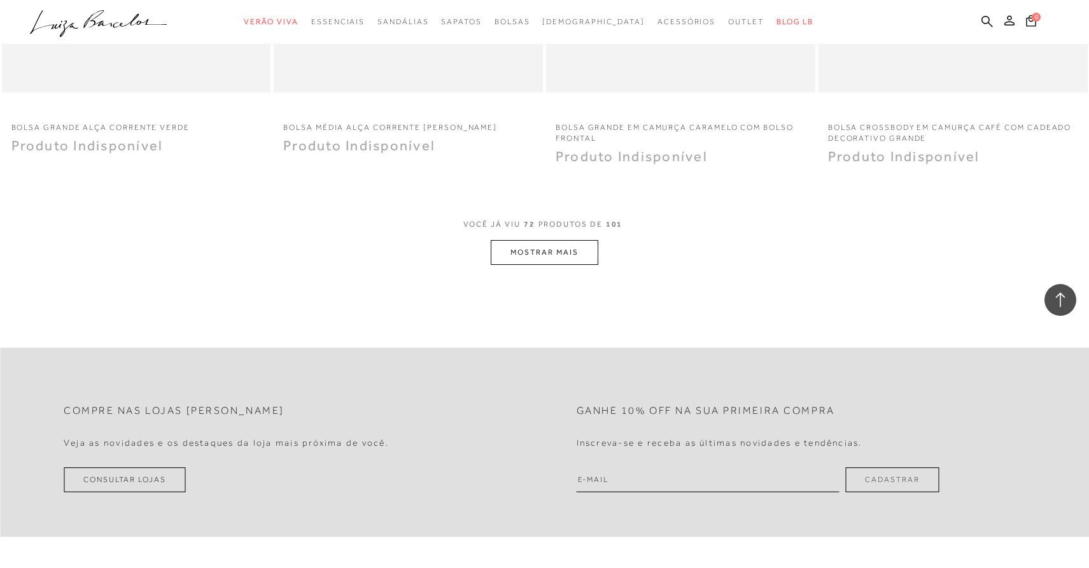
scroll to position [8658, 0]
click at [544, 247] on button "MOSTRAR MAIS" at bounding box center [544, 249] width 107 height 25
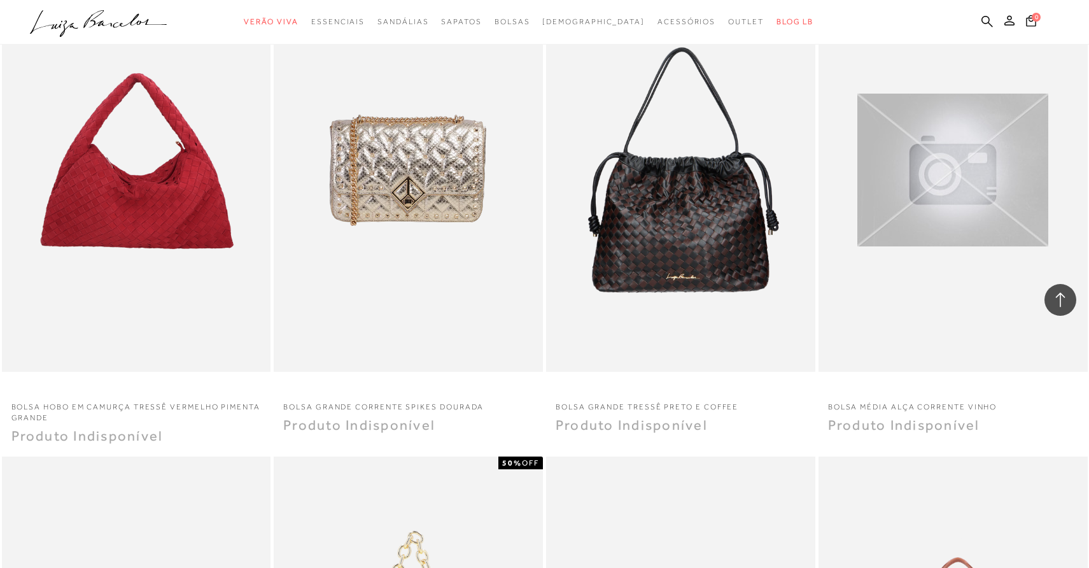
scroll to position [9868, 0]
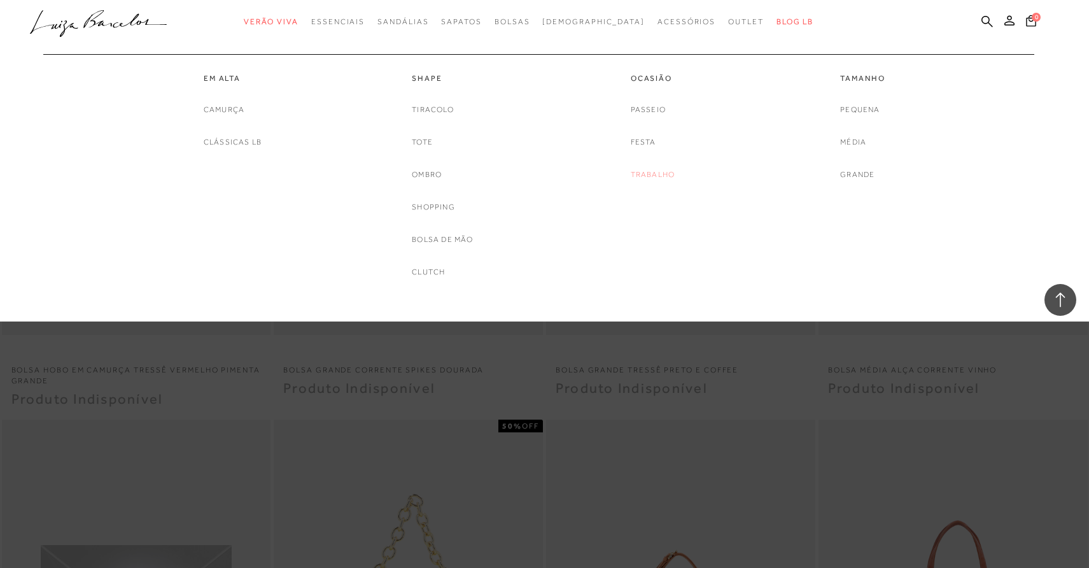
click at [641, 174] on link "Trabalho" at bounding box center [653, 174] width 45 height 13
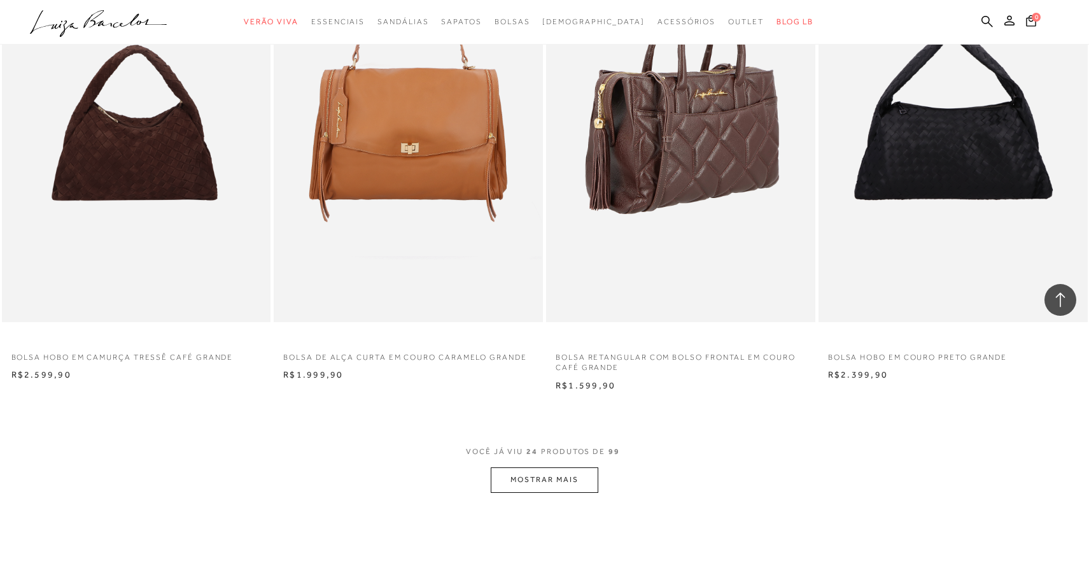
scroll to position [2610, 0]
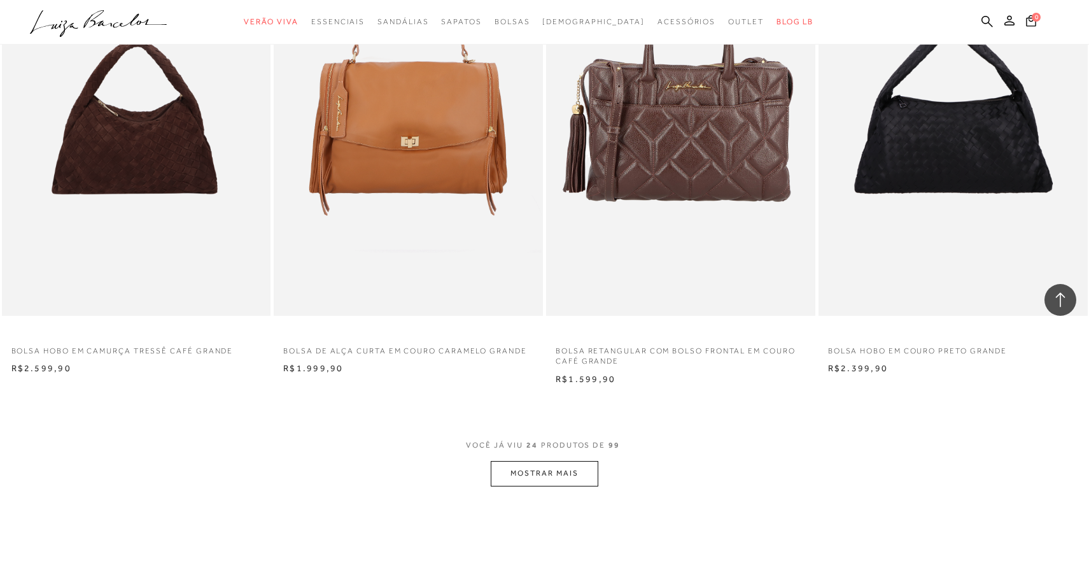
click at [576, 486] on button "MOSTRAR MAIS" at bounding box center [544, 473] width 107 height 25
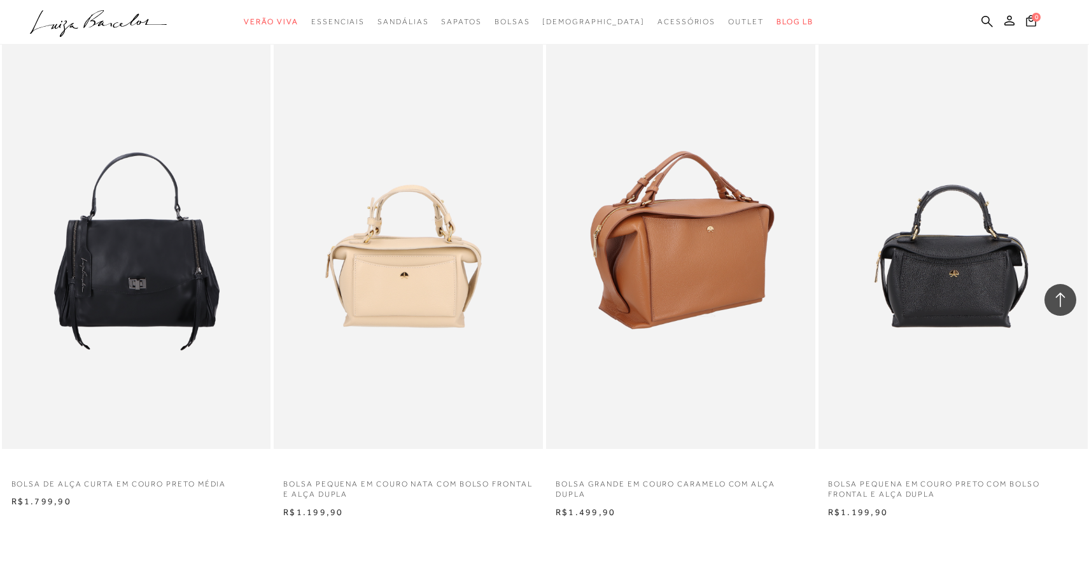
scroll to position [5602, 0]
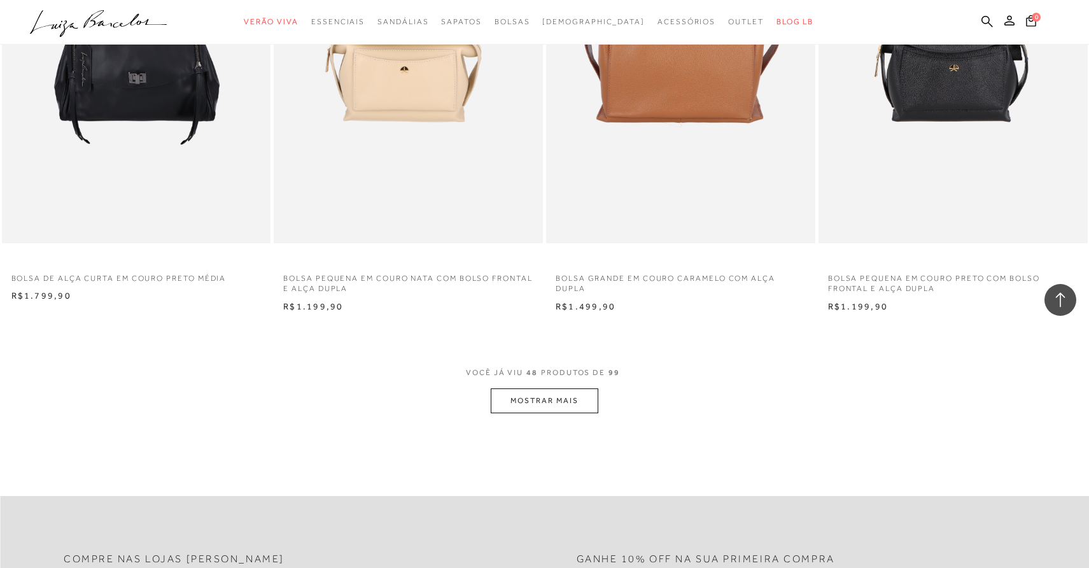
click at [569, 404] on button "MOSTRAR MAIS" at bounding box center [544, 400] width 107 height 25
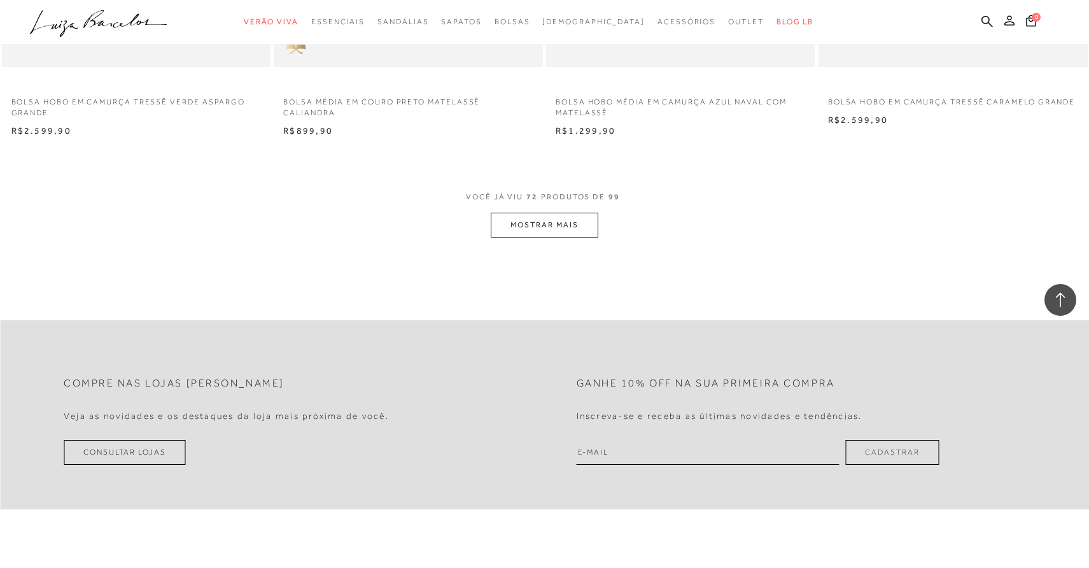
scroll to position [8722, 0]
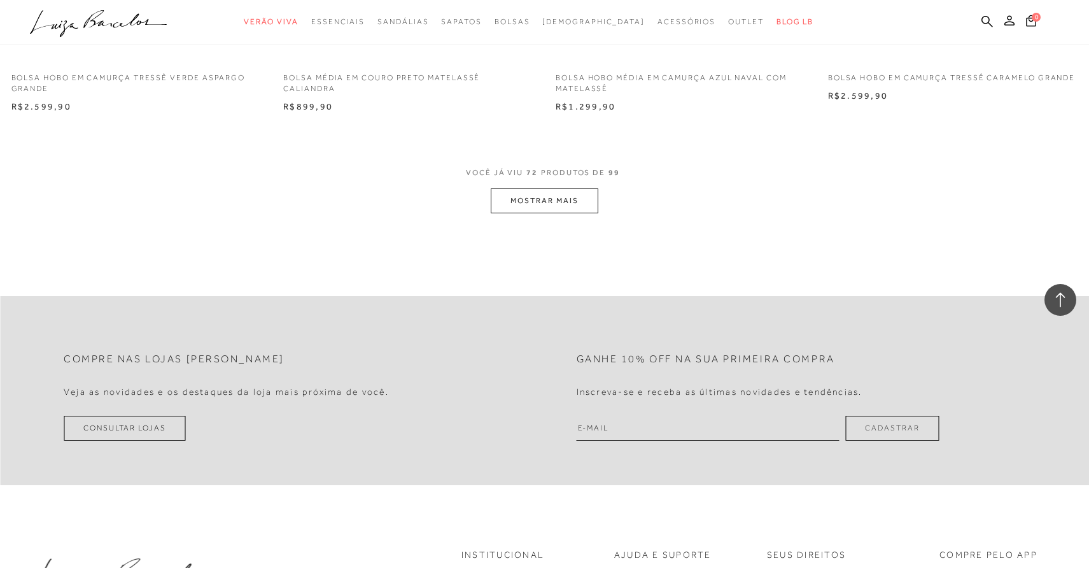
click at [551, 199] on button "MOSTRAR MAIS" at bounding box center [544, 200] width 107 height 25
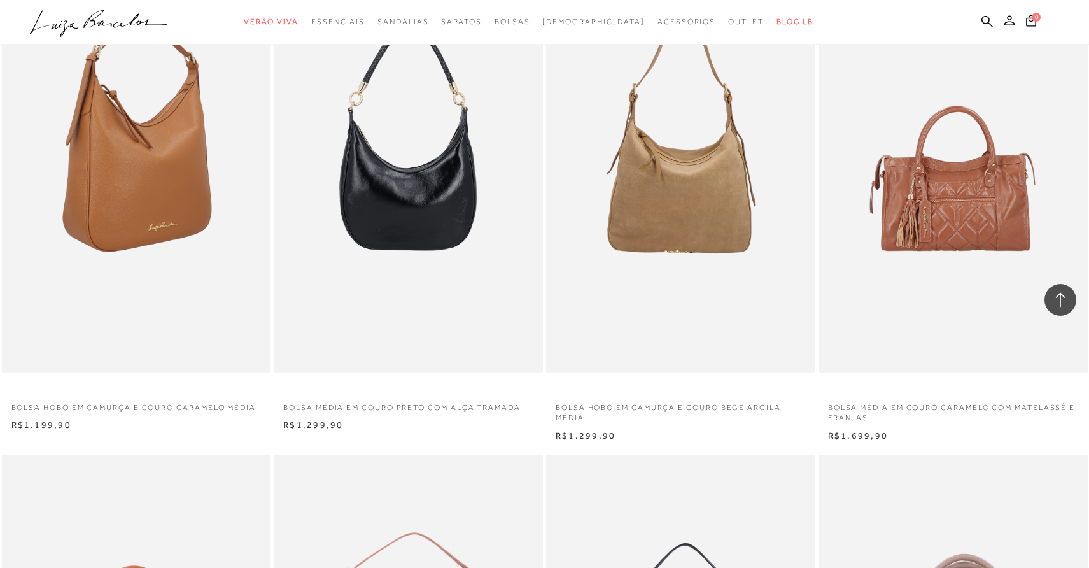
scroll to position [8849, 0]
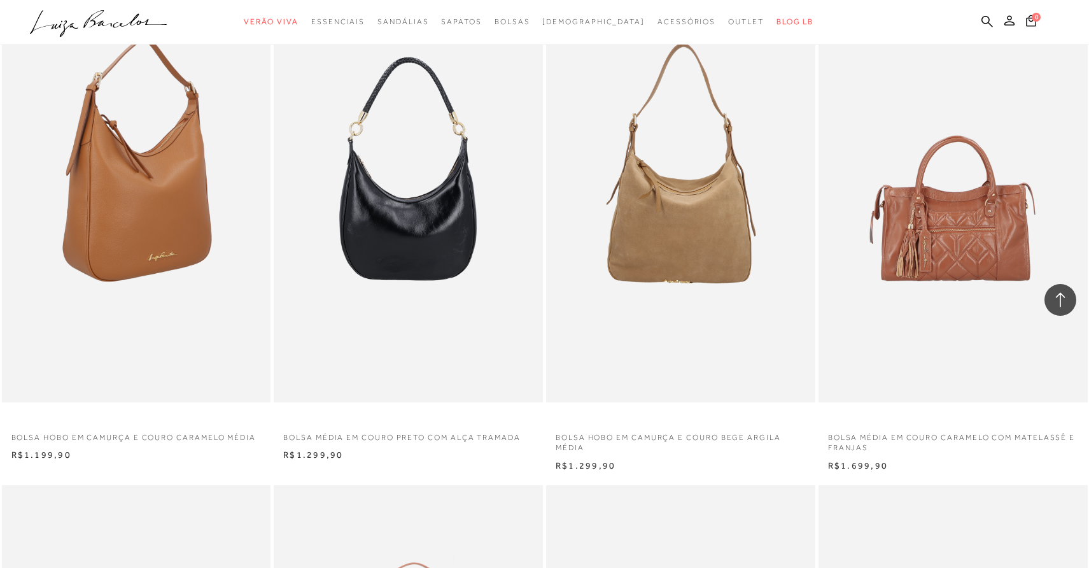
click at [138, 223] on img at bounding box center [137, 201] width 268 height 404
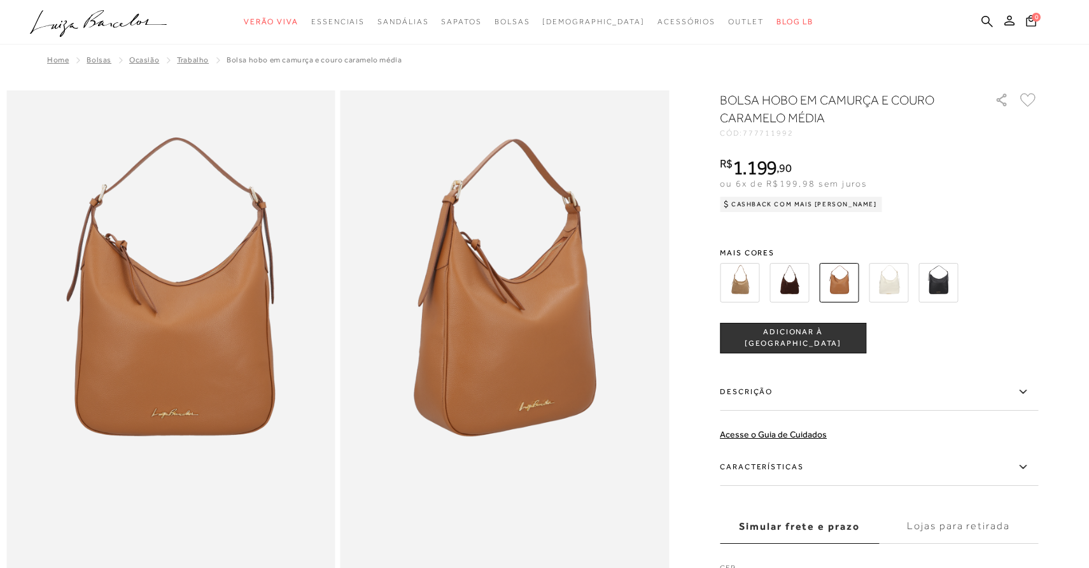
click at [894, 283] on img at bounding box center [888, 282] width 39 height 39
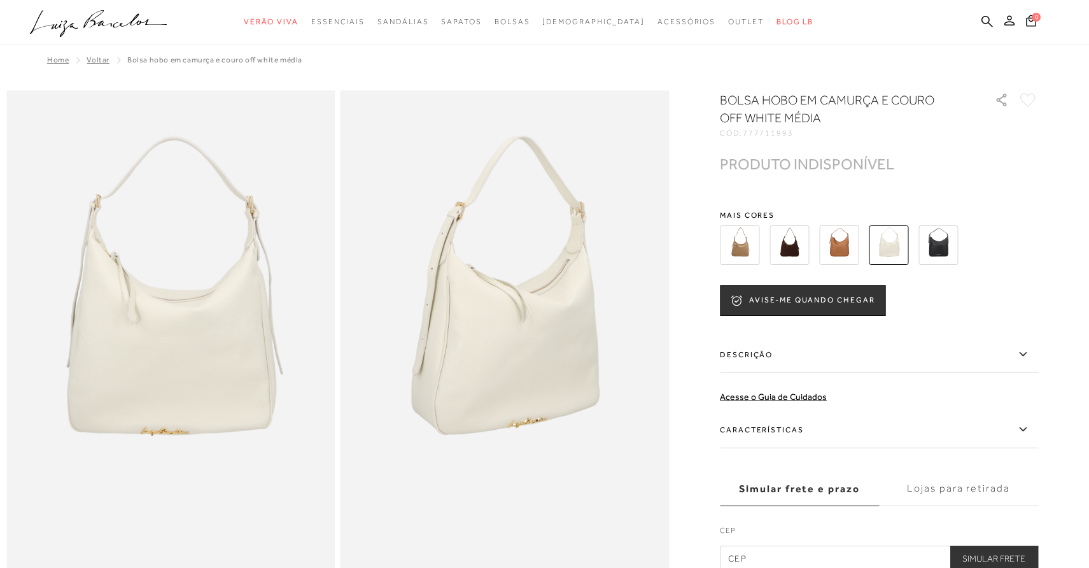
click at [757, 252] on img at bounding box center [739, 244] width 39 height 39
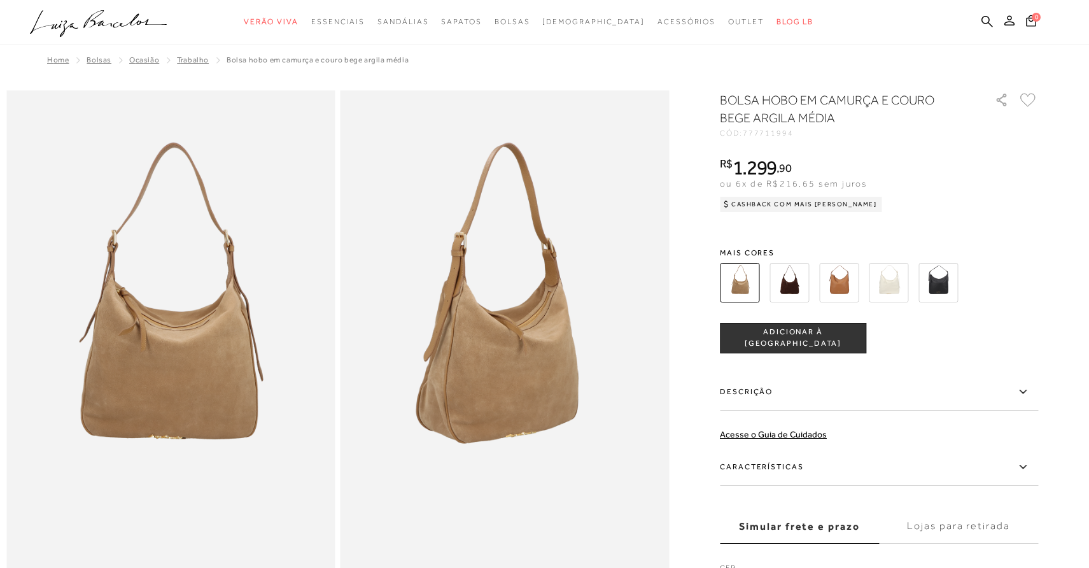
click at [800, 238] on div "BOLSA HOBO EM CAMURÇA E COURO BEGE ARGILA MÉDIA CÓD: 777711994 × É necessário s…" at bounding box center [879, 350] width 318 height 518
click at [800, 277] on img at bounding box center [789, 282] width 39 height 39
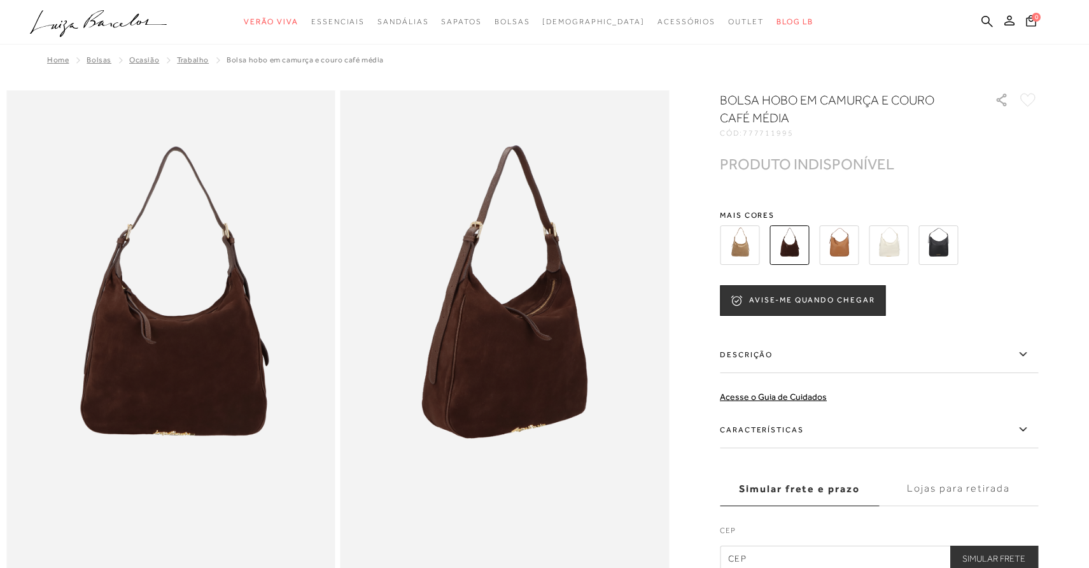
click at [842, 255] on img at bounding box center [838, 244] width 39 height 39
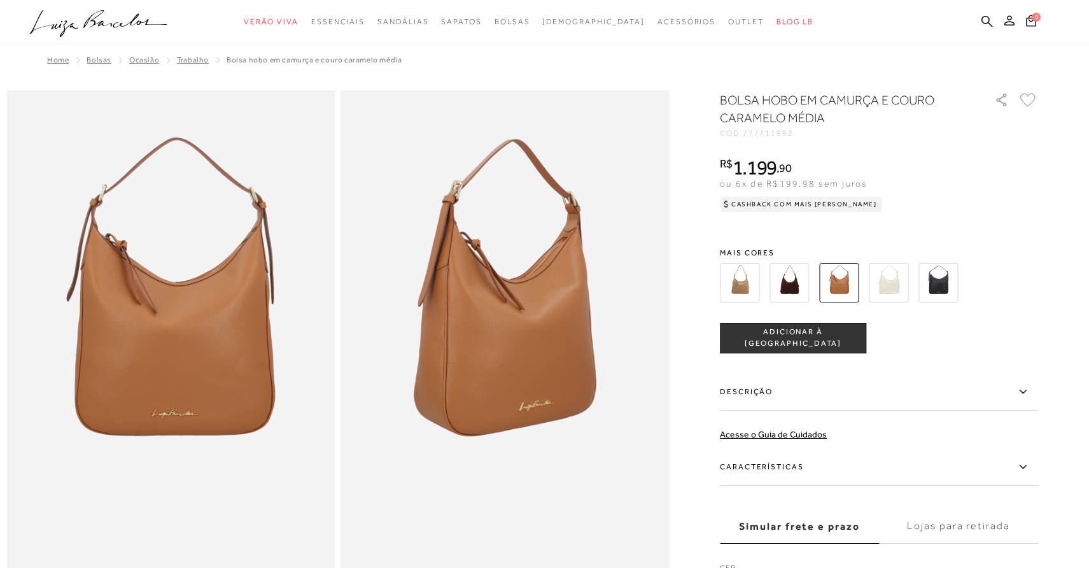
click at [939, 280] on img at bounding box center [938, 282] width 39 height 39
